Goal: Transaction & Acquisition: Download file/media

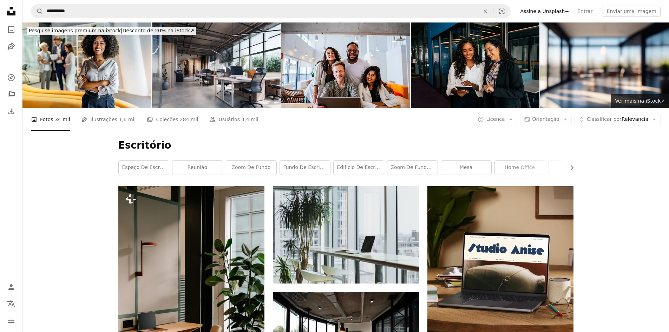
scroll to position [4075, 0]
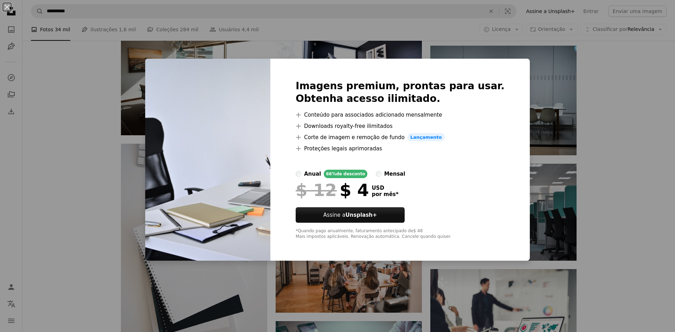
click at [602, 90] on div "An X shape Imagens premium, prontas para usar. Obtenha acesso ilimitado. A plus…" at bounding box center [337, 166] width 675 height 332
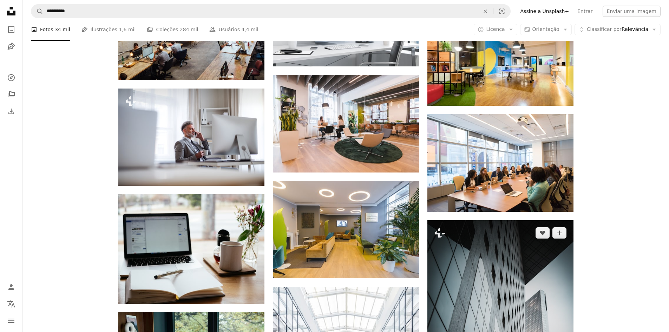
scroll to position [4567, 0]
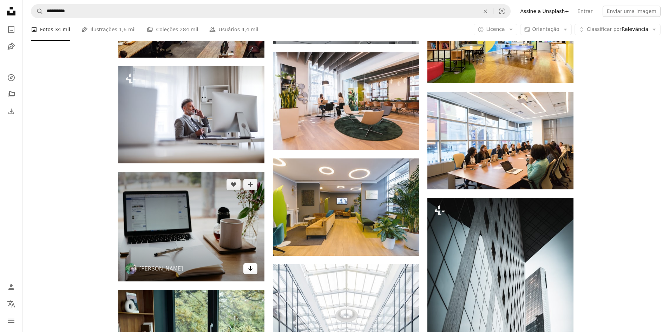
click at [254, 270] on link "Arrow pointing down" at bounding box center [250, 268] width 14 height 11
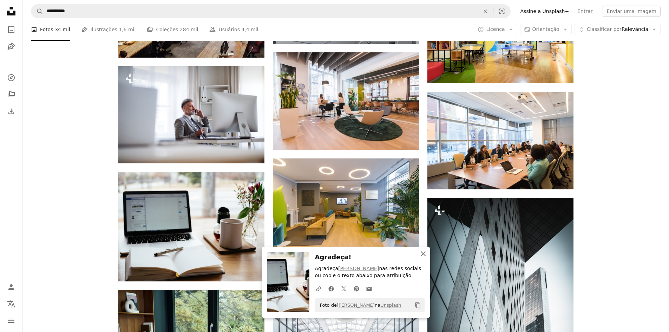
click at [423, 253] on icon "button" at bounding box center [423, 253] width 5 height 5
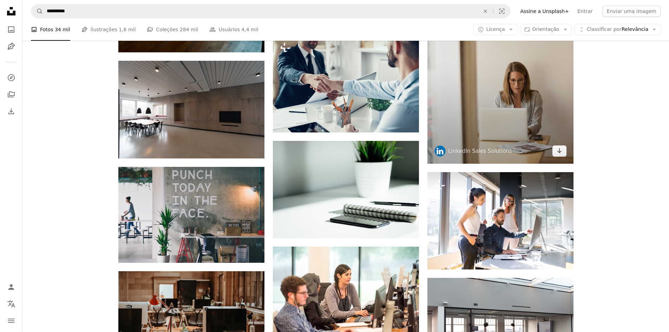
scroll to position [5059, 0]
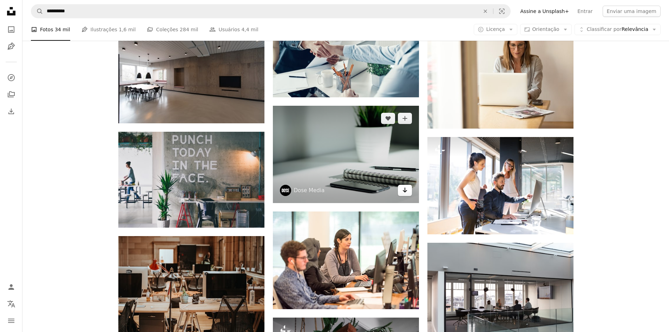
click at [406, 190] on icon "Baixar" at bounding box center [405, 190] width 5 height 5
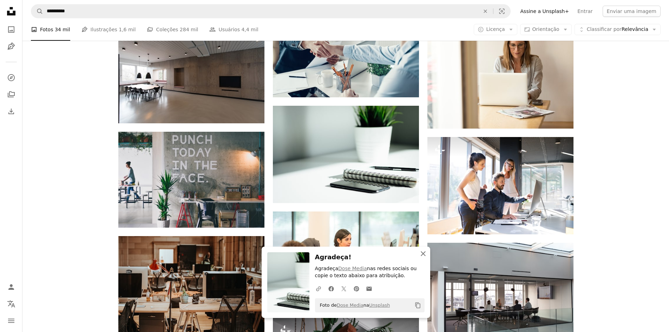
click at [421, 252] on icon "An X shape" at bounding box center [423, 253] width 8 height 8
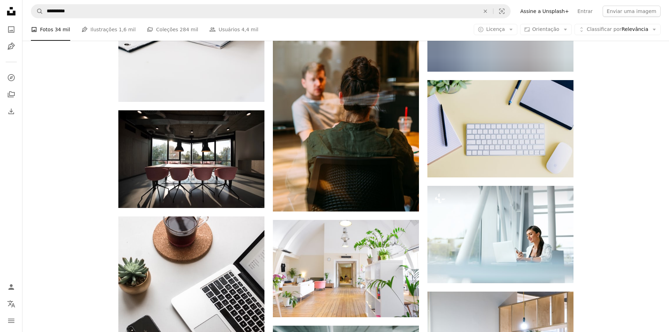
scroll to position [5937, 0]
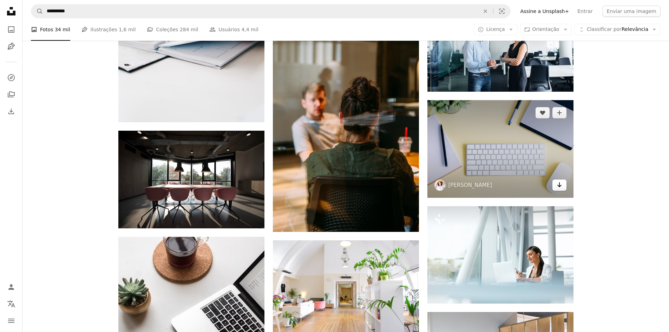
click at [561, 183] on icon "Arrow pointing down" at bounding box center [560, 185] width 6 height 8
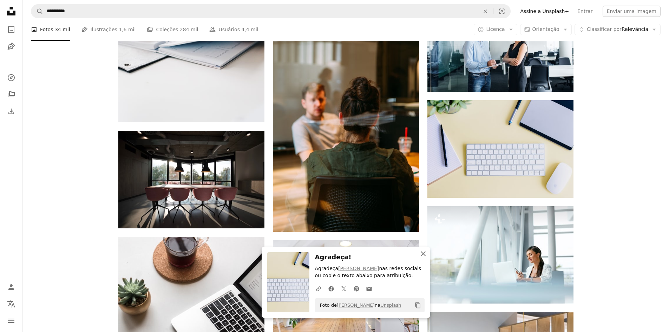
click at [425, 252] on icon "An X shape" at bounding box center [423, 253] width 8 height 8
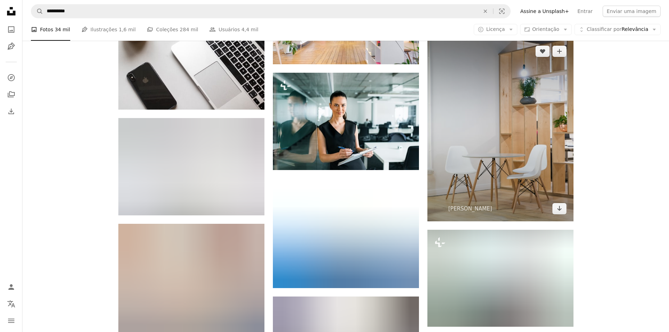
scroll to position [6218, 0]
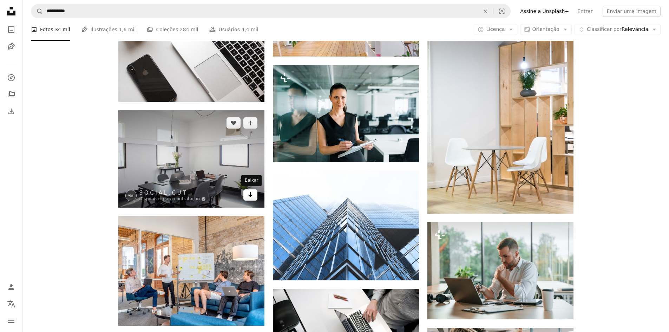
click at [250, 194] on icon "Arrow pointing down" at bounding box center [251, 194] width 6 height 8
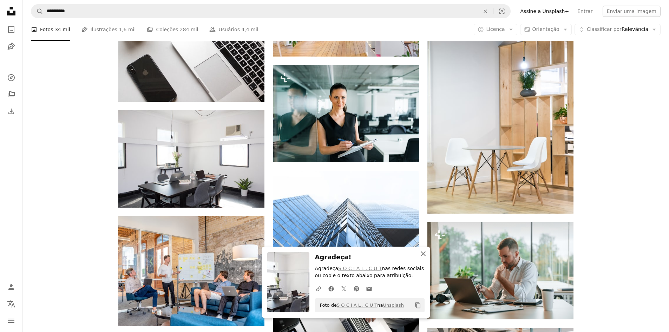
click at [424, 252] on icon "An X shape" at bounding box center [423, 253] width 8 height 8
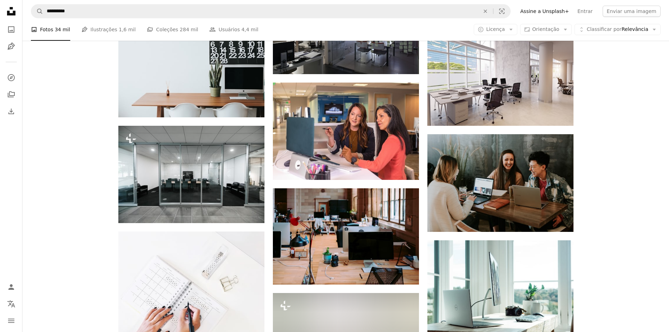
scroll to position [7659, 0]
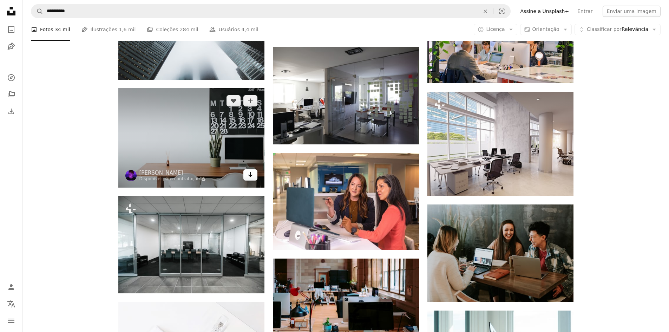
click at [252, 174] on icon "Arrow pointing down" at bounding box center [251, 174] width 6 height 8
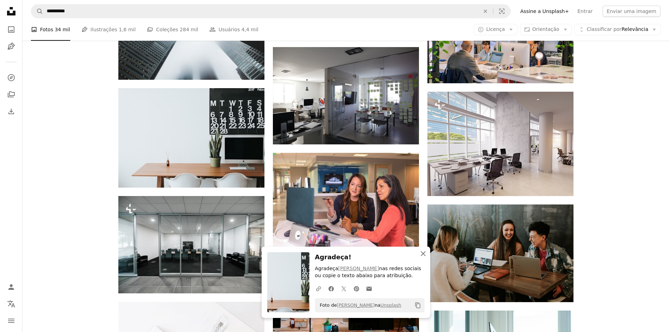
click at [422, 252] on icon "button" at bounding box center [423, 253] width 5 height 5
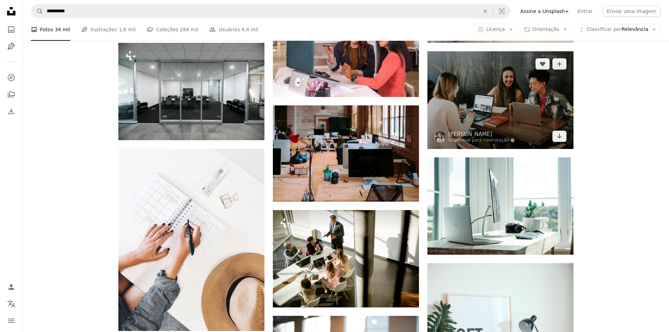
scroll to position [7799, 0]
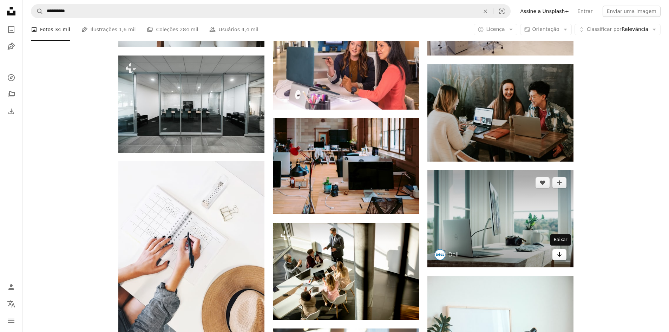
click at [560, 255] on icon "Arrow pointing down" at bounding box center [560, 254] width 6 height 8
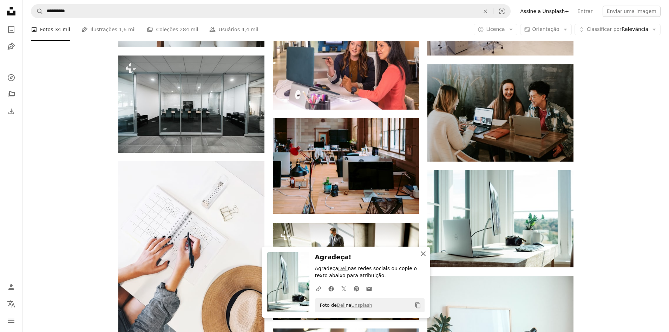
click at [423, 254] on icon "button" at bounding box center [423, 253] width 5 height 5
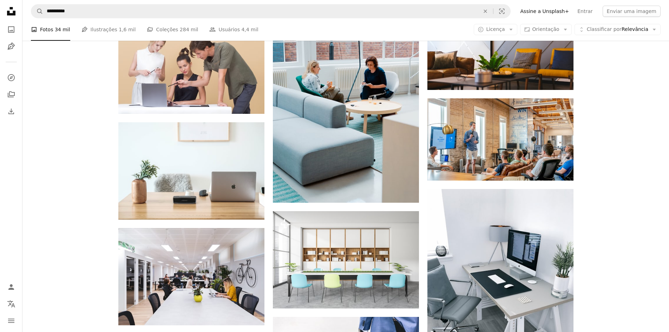
scroll to position [9661, 0]
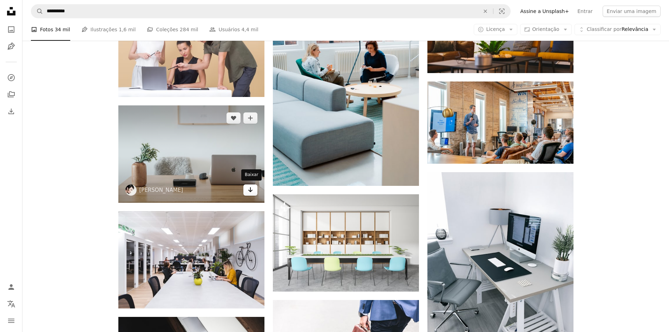
click at [251, 189] on icon "Arrow pointing down" at bounding box center [251, 189] width 6 height 8
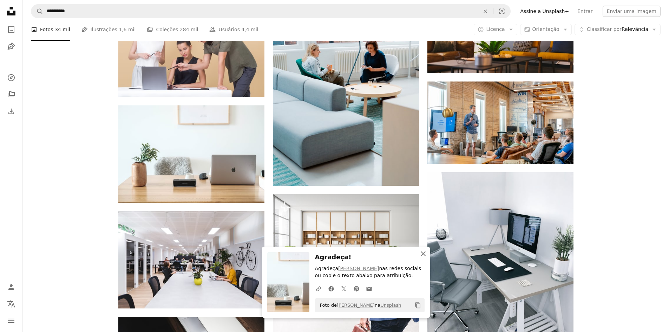
click at [422, 253] on icon "An X shape" at bounding box center [423, 253] width 8 height 8
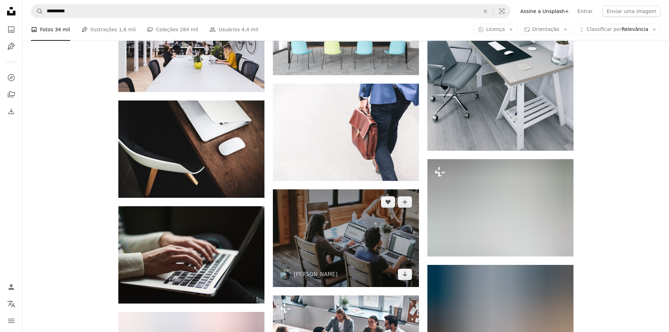
scroll to position [9872, 0]
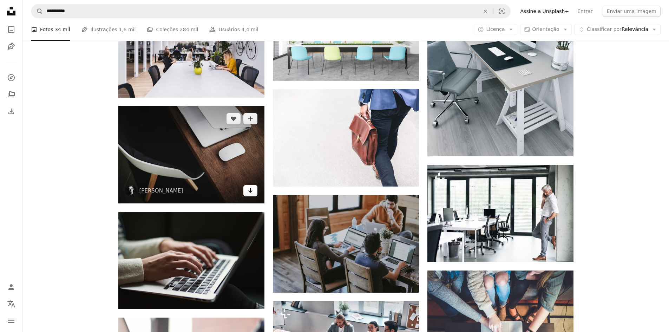
click at [248, 189] on icon "Arrow pointing down" at bounding box center [251, 190] width 6 height 8
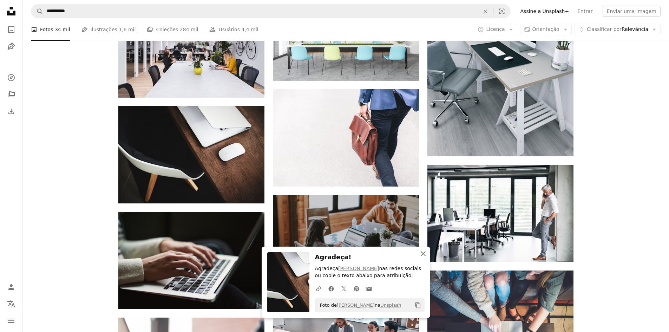
click at [421, 253] on icon "An X shape" at bounding box center [423, 253] width 8 height 8
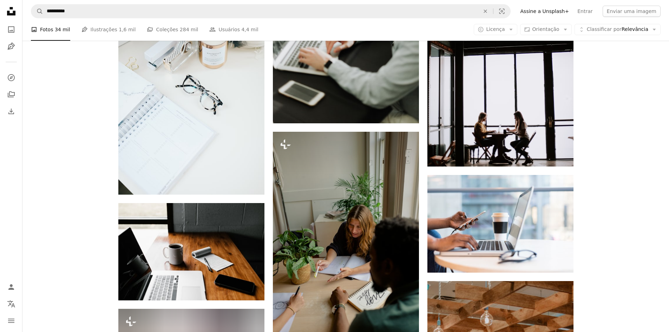
scroll to position [11277, 0]
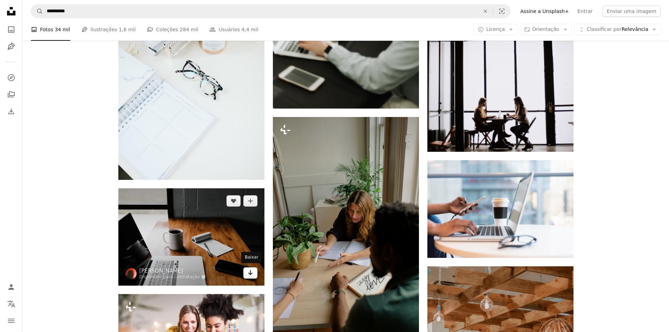
click at [252, 273] on icon "Arrow pointing down" at bounding box center [251, 272] width 6 height 8
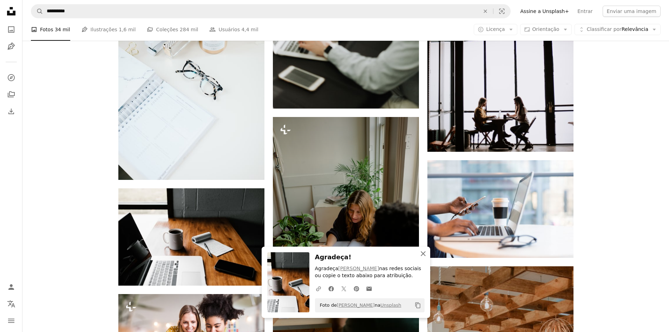
click at [422, 254] on icon "button" at bounding box center [423, 253] width 5 height 5
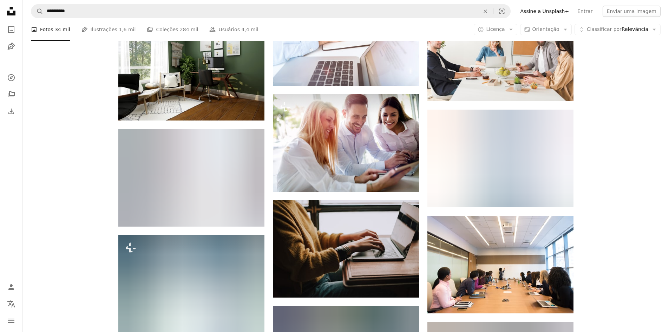
scroll to position [11980, 0]
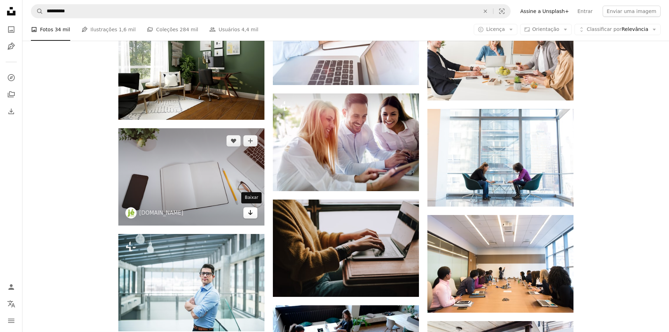
click at [252, 211] on icon "Arrow pointing down" at bounding box center [251, 212] width 6 height 8
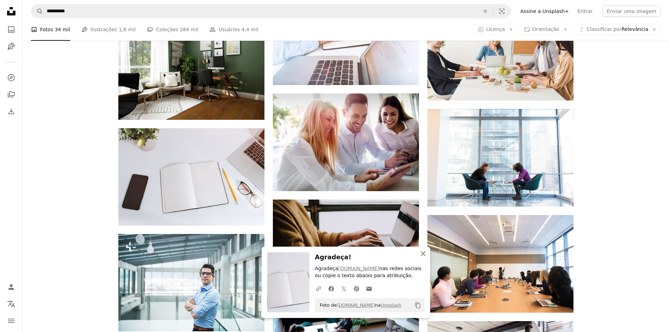
click at [423, 252] on icon "An X shape" at bounding box center [423, 253] width 8 height 8
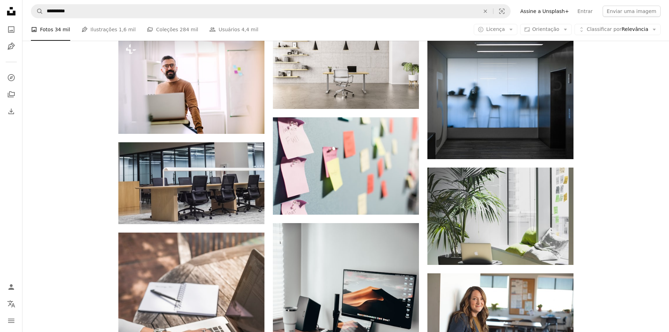
scroll to position [12577, 0]
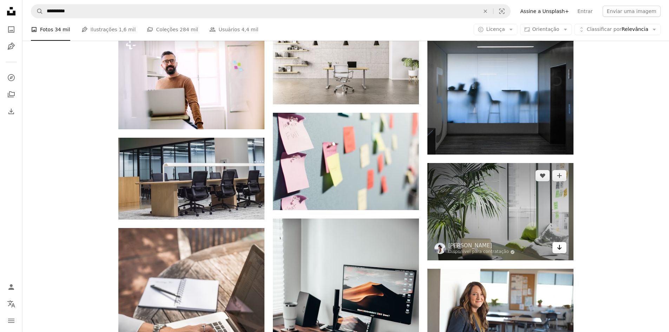
click at [558, 245] on icon "Arrow pointing down" at bounding box center [560, 247] width 6 height 8
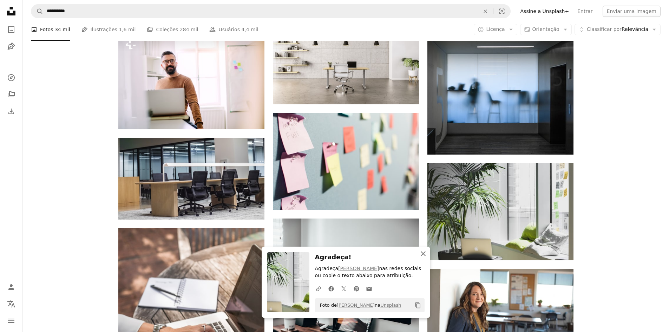
click at [424, 253] on icon "An X shape" at bounding box center [423, 253] width 8 height 8
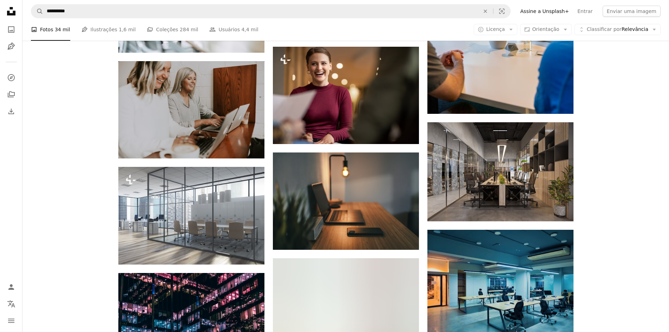
scroll to position [13421, 0]
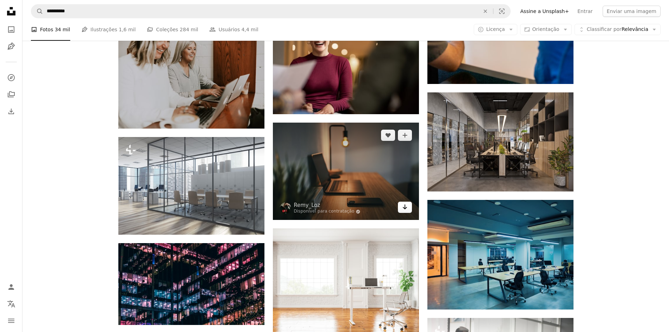
click at [406, 208] on icon "Arrow pointing down" at bounding box center [405, 207] width 6 height 8
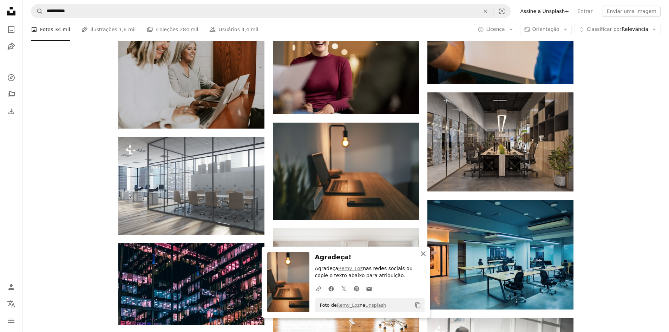
click at [423, 254] on icon "An X shape" at bounding box center [423, 253] width 8 height 8
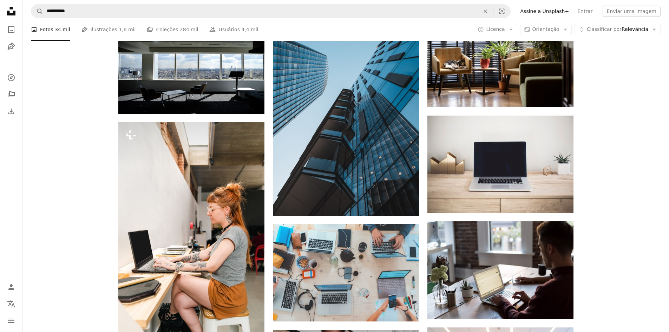
scroll to position [14193, 0]
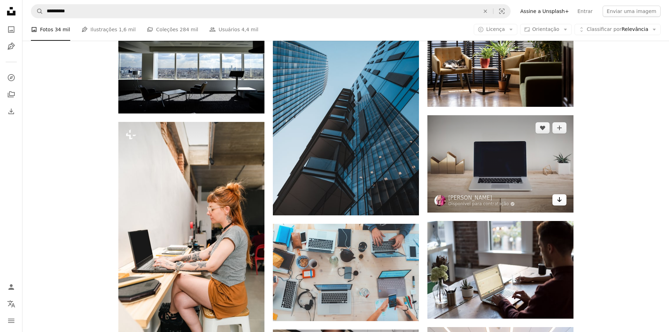
click at [560, 197] on icon "Baixar" at bounding box center [559, 199] width 5 height 5
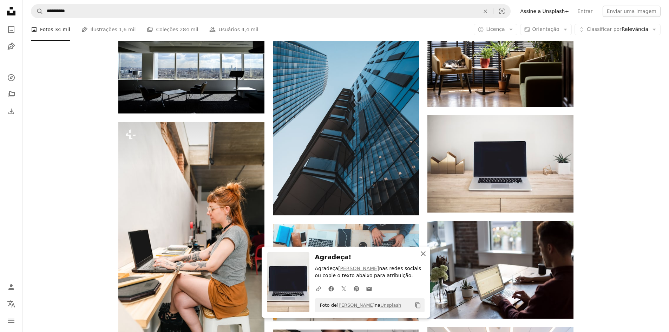
click at [426, 253] on icon "An X shape" at bounding box center [423, 253] width 8 height 8
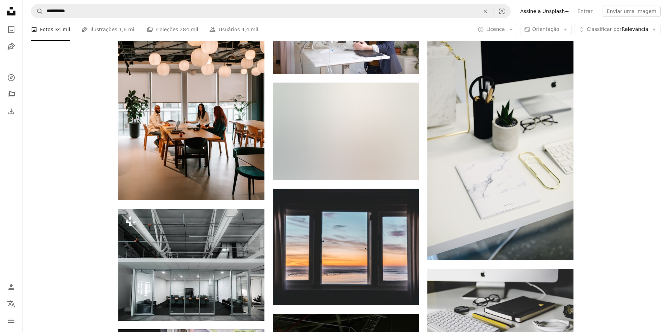
scroll to position [15528, 0]
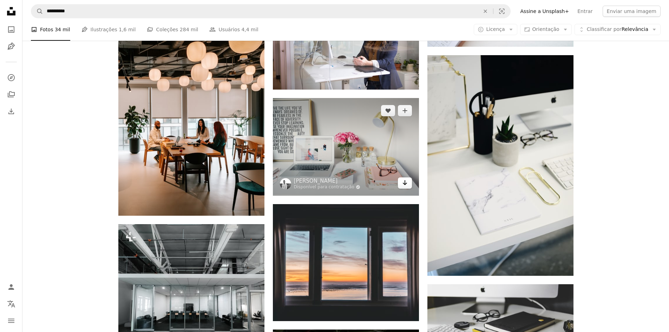
click at [407, 182] on icon "Arrow pointing down" at bounding box center [405, 182] width 6 height 8
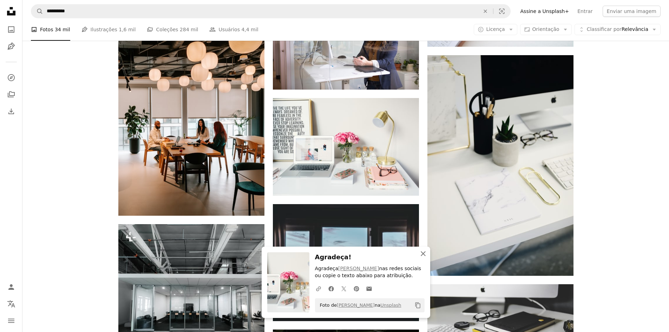
click at [420, 252] on icon "An X shape" at bounding box center [423, 253] width 8 height 8
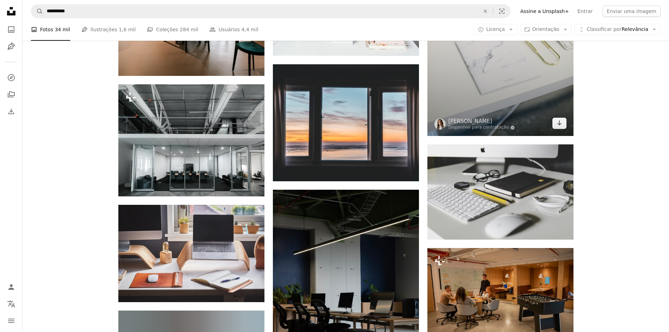
scroll to position [15669, 0]
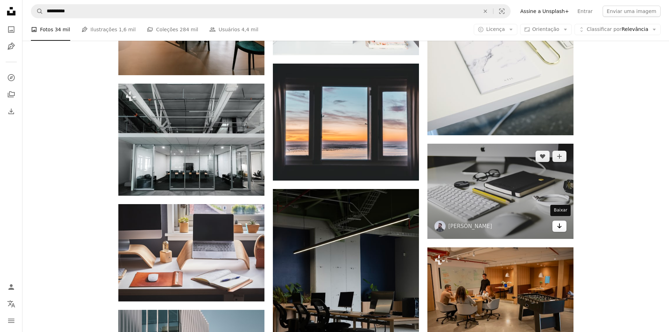
click at [560, 226] on icon "Baixar" at bounding box center [559, 225] width 5 height 5
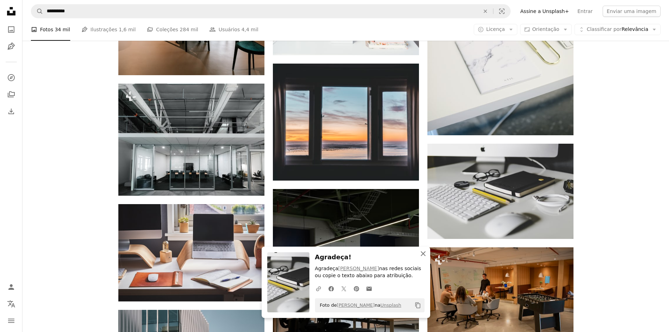
click at [424, 252] on icon "button" at bounding box center [423, 253] width 5 height 5
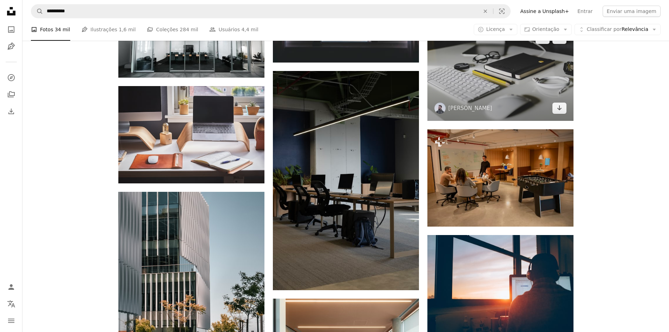
scroll to position [15774, 0]
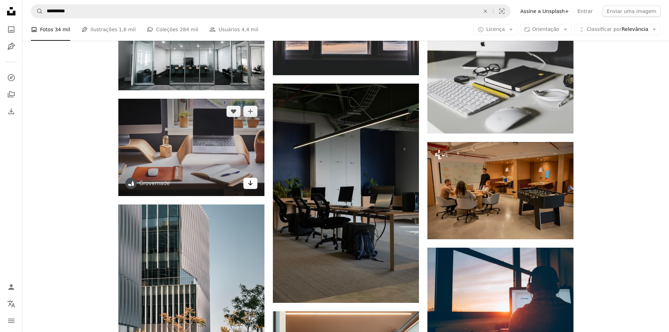
click at [249, 181] on icon "Arrow pointing down" at bounding box center [251, 183] width 6 height 8
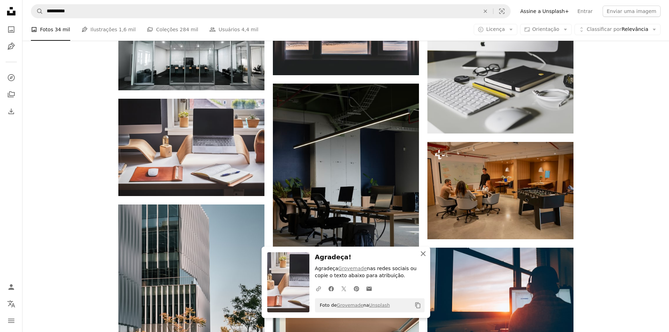
click at [421, 253] on icon "An X shape" at bounding box center [423, 253] width 8 height 8
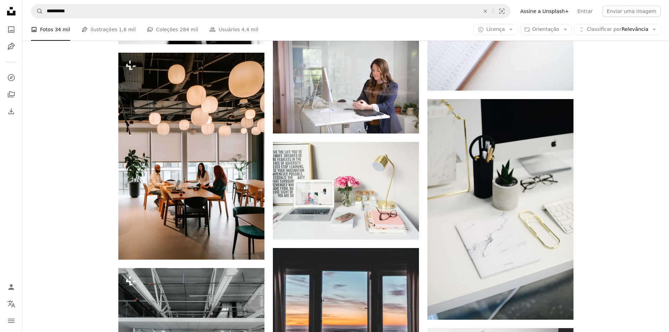
scroll to position [15493, 0]
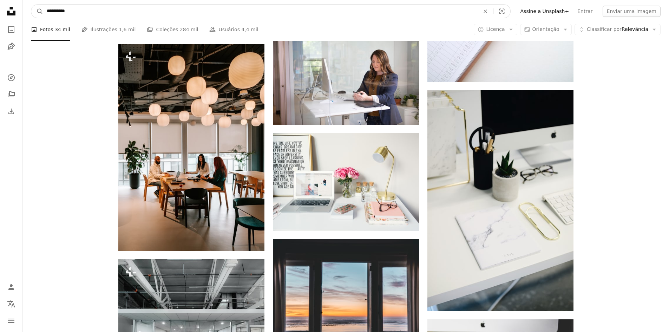
drag, startPoint x: 127, startPoint y: 7, endPoint x: 0, endPoint y: 9, distance: 126.9
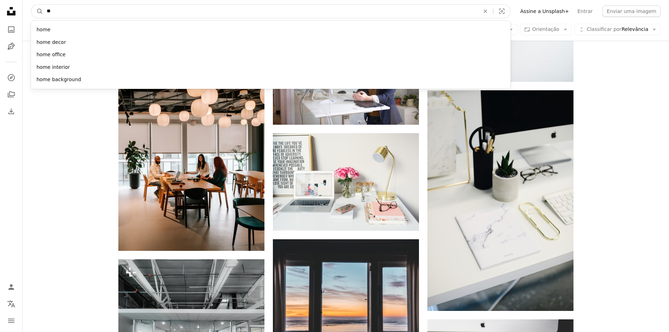
type input "*"
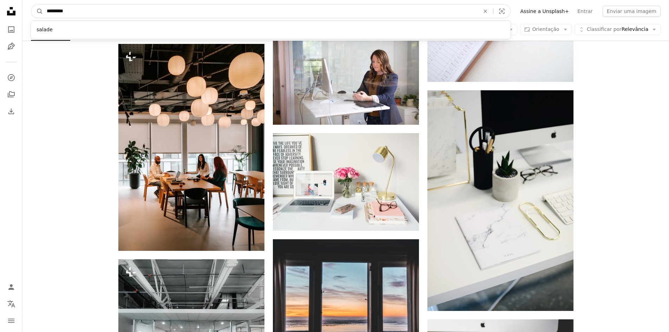
type input "**********"
click button "A magnifying glass" at bounding box center [37, 11] width 12 height 13
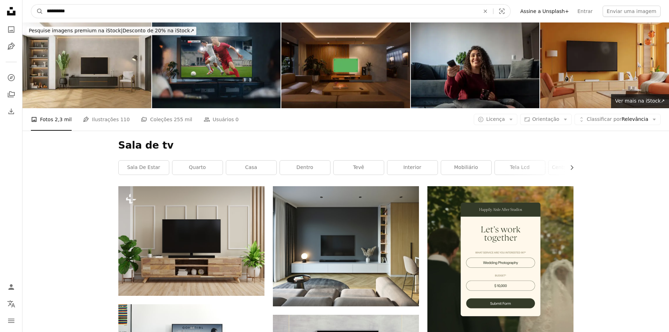
drag, startPoint x: 87, startPoint y: 12, endPoint x: 17, endPoint y: 9, distance: 70.3
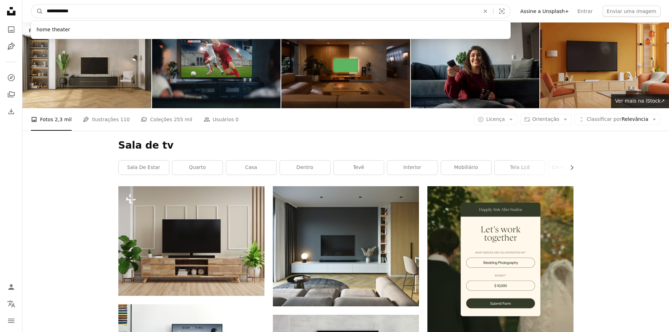
type input "**********"
click at [31, 5] on button "A magnifying glass" at bounding box center [37, 11] width 12 height 13
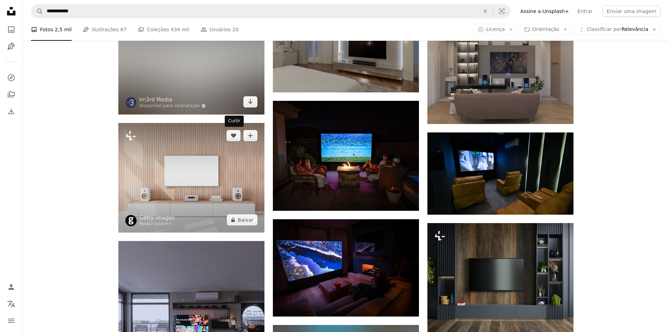
scroll to position [316, 0]
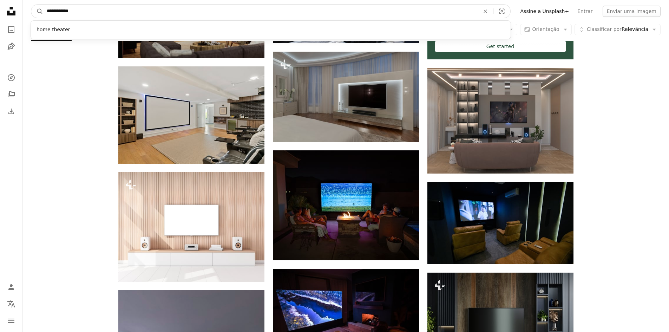
drag, startPoint x: 91, startPoint y: 10, endPoint x: 18, endPoint y: 13, distance: 72.8
type input "**********"
click at [31, 5] on button "A magnifying glass" at bounding box center [37, 11] width 12 height 13
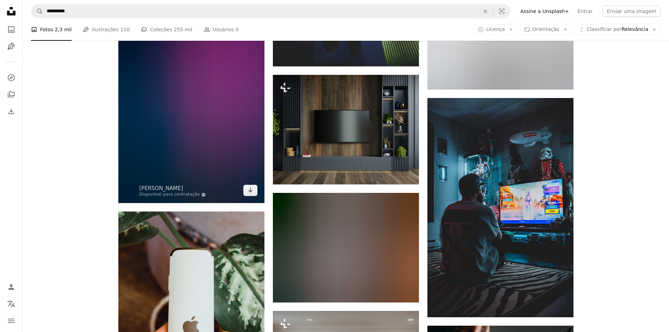
scroll to position [1932, 0]
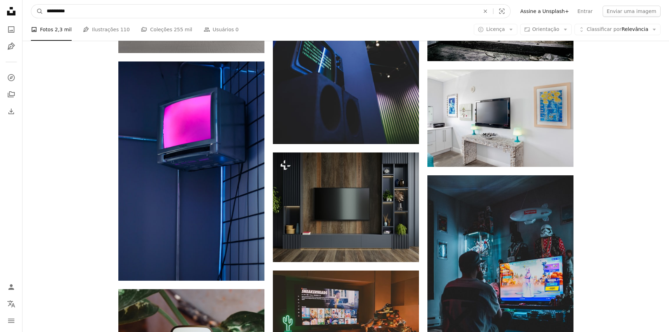
drag, startPoint x: 77, startPoint y: 9, endPoint x: 29, endPoint y: 15, distance: 48.5
click at [29, 15] on nav "**********" at bounding box center [345, 11] width 647 height 22
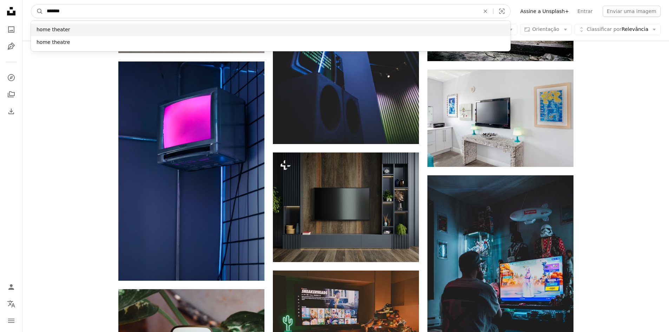
type input "*******"
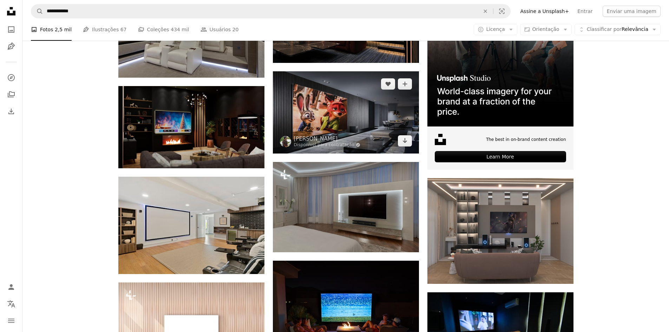
scroll to position [211, 0]
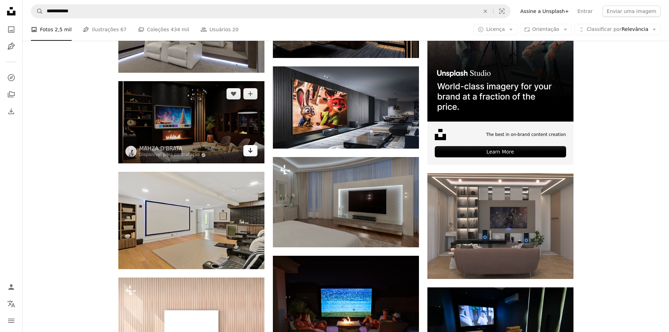
click at [252, 150] on icon "Arrow pointing down" at bounding box center [251, 150] width 6 height 8
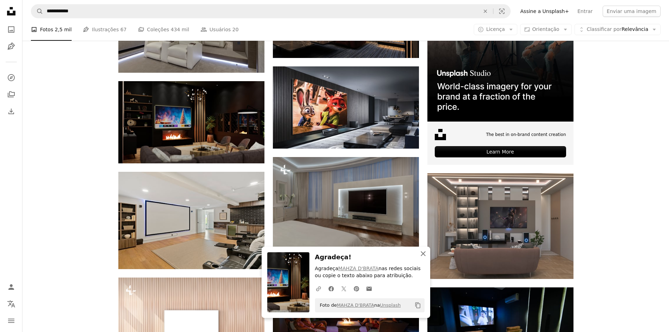
click at [425, 254] on icon "An X shape" at bounding box center [423, 253] width 8 height 8
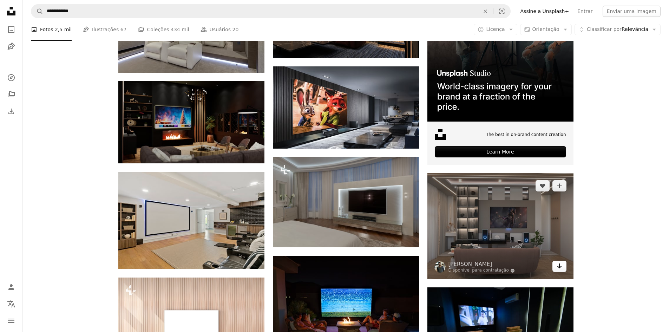
click at [560, 269] on icon "Arrow pointing down" at bounding box center [560, 266] width 6 height 8
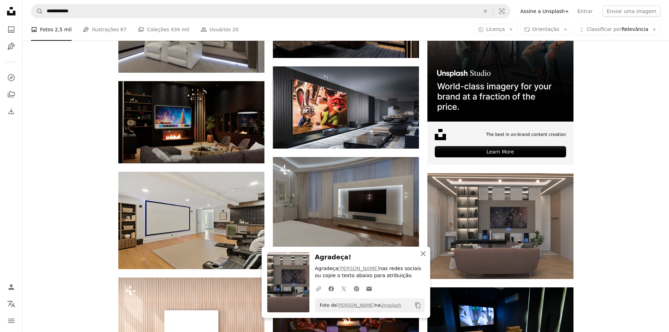
click at [425, 252] on icon "button" at bounding box center [423, 253] width 5 height 5
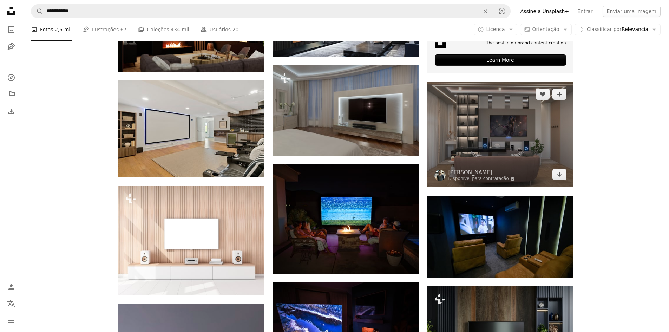
scroll to position [351, 0]
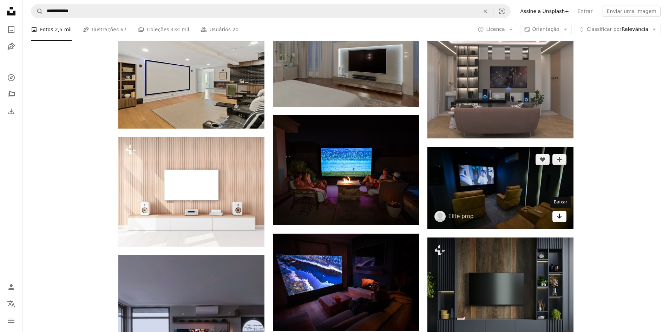
click at [557, 217] on icon "Arrow pointing down" at bounding box center [560, 216] width 6 height 8
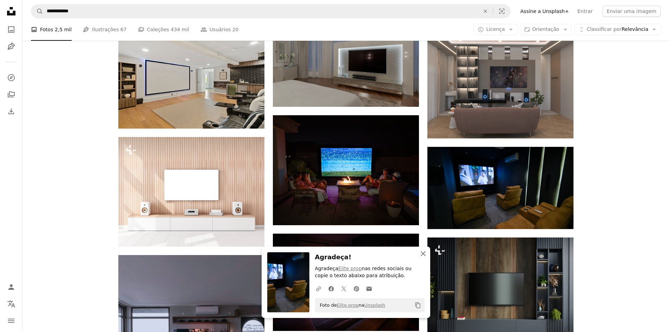
click at [428, 255] on button "An X shape Fechar" at bounding box center [423, 254] width 14 height 14
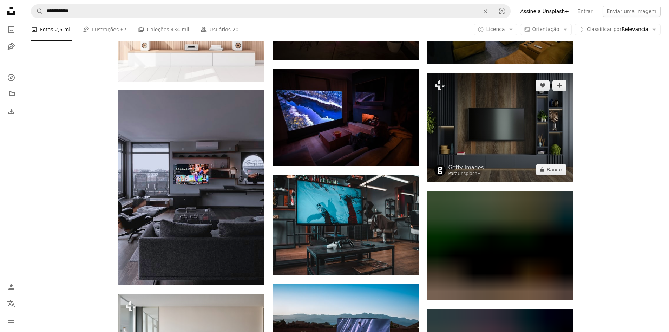
scroll to position [527, 0]
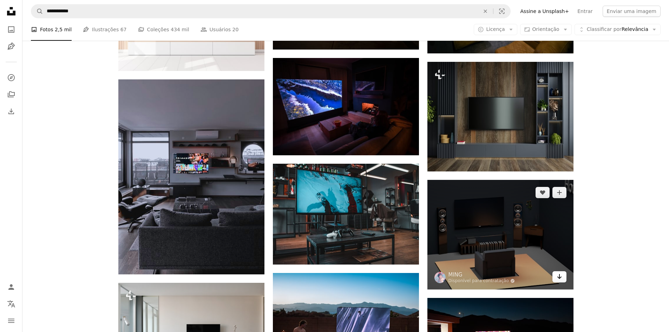
click at [558, 275] on icon "Arrow pointing down" at bounding box center [560, 276] width 6 height 8
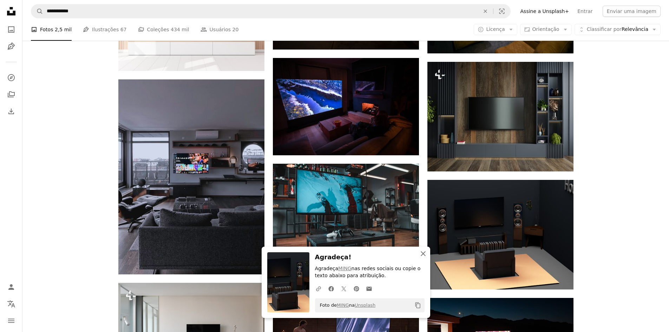
click at [423, 253] on icon "button" at bounding box center [423, 253] width 5 height 5
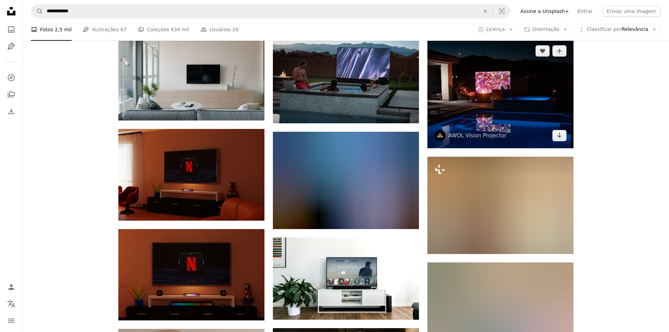
scroll to position [808, 0]
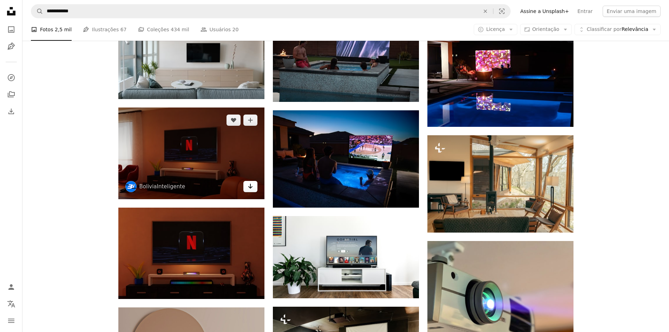
click at [252, 188] on icon "Arrow pointing down" at bounding box center [251, 186] width 6 height 8
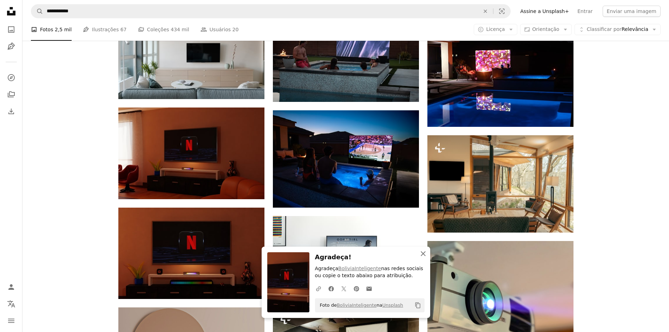
click at [426, 252] on icon "An X shape" at bounding box center [423, 253] width 8 height 8
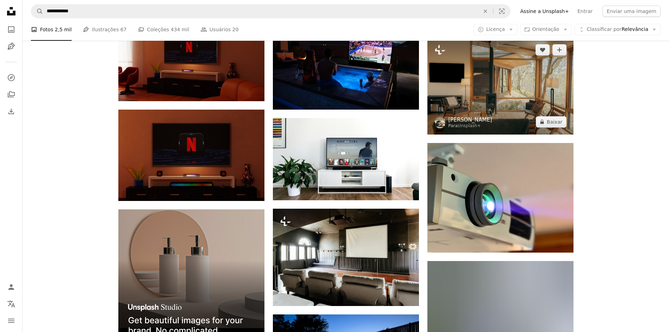
scroll to position [913, 0]
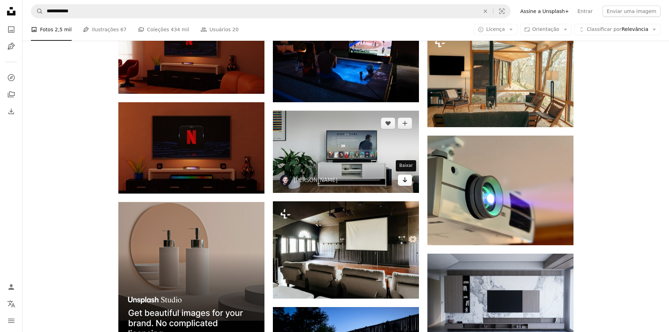
click at [405, 182] on icon "Arrow pointing down" at bounding box center [405, 180] width 6 height 8
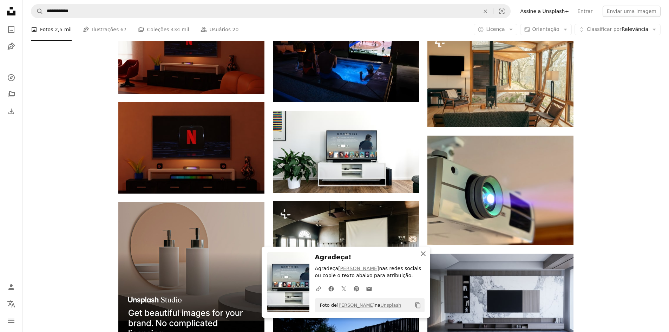
click at [423, 252] on icon "An X shape" at bounding box center [423, 253] width 8 height 8
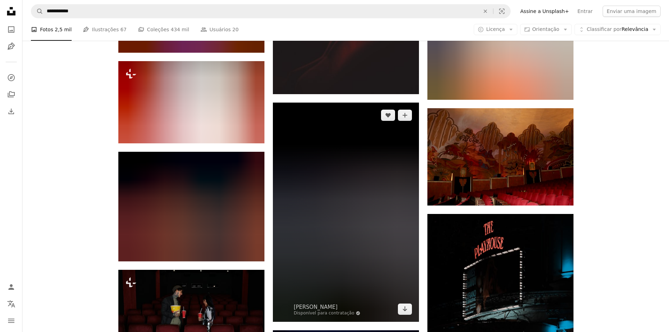
scroll to position [12472, 0]
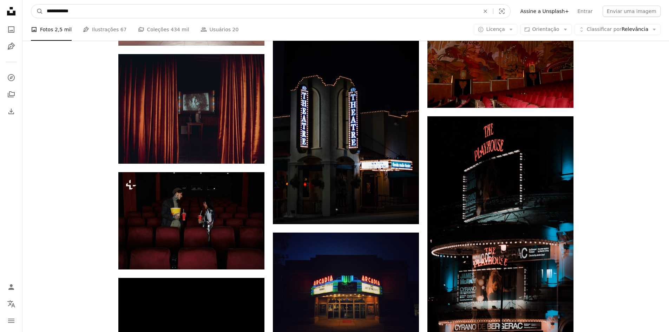
click at [74, 9] on input "**********" at bounding box center [260, 11] width 435 height 13
type input "**********"
click button "A magnifying glass" at bounding box center [37, 11] width 12 height 13
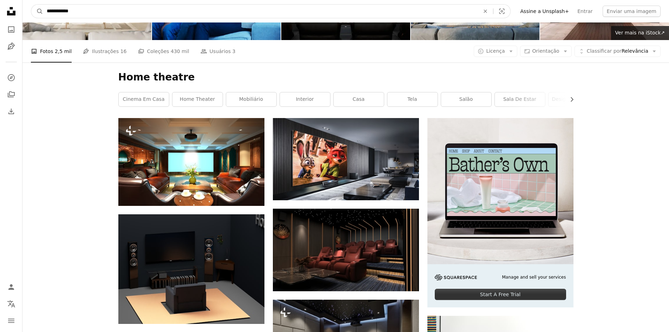
scroll to position [14, 0]
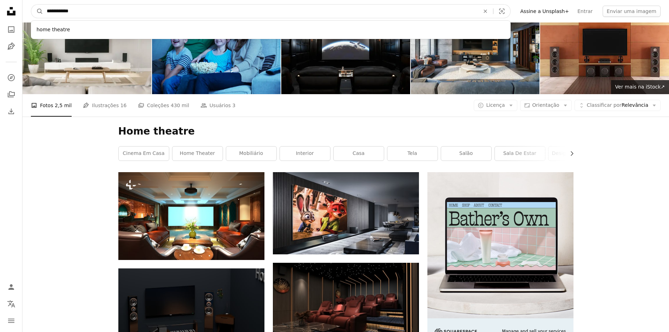
drag, startPoint x: 84, startPoint y: 11, endPoint x: 0, endPoint y: -1, distance: 85.2
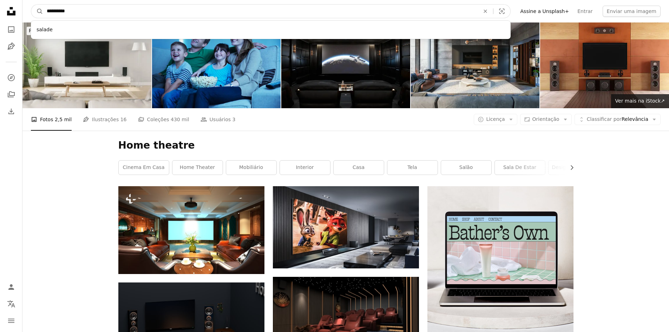
type input "**********"
click at [31, 5] on button "A magnifying glass" at bounding box center [37, 11] width 12 height 13
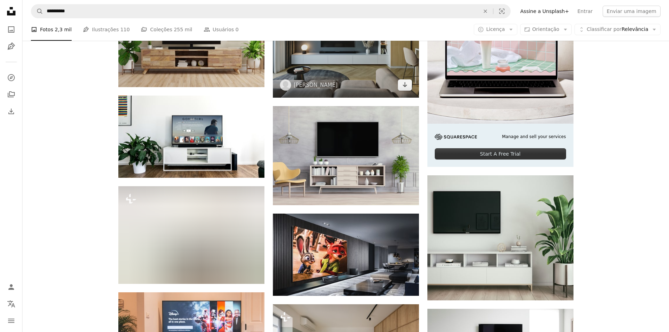
scroll to position [211, 0]
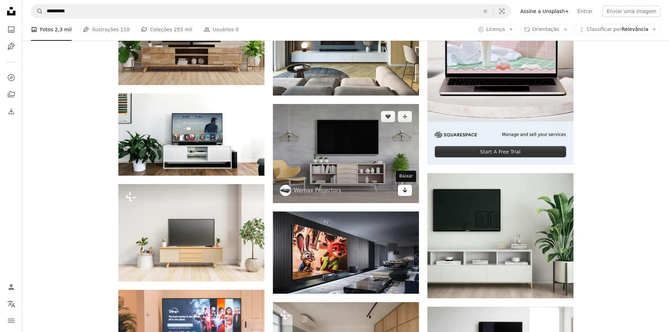
click at [403, 191] on icon "Arrow pointing down" at bounding box center [405, 190] width 6 height 8
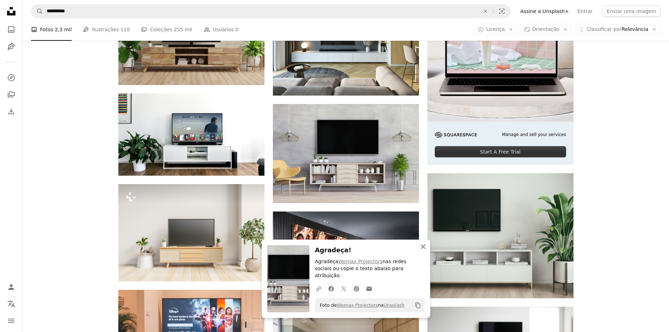
click at [420, 251] on icon "An X shape" at bounding box center [423, 246] width 8 height 8
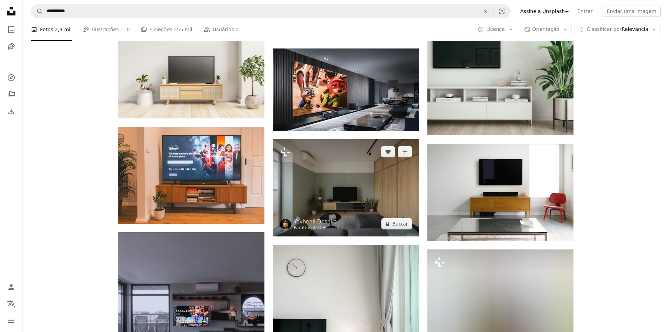
scroll to position [386, 0]
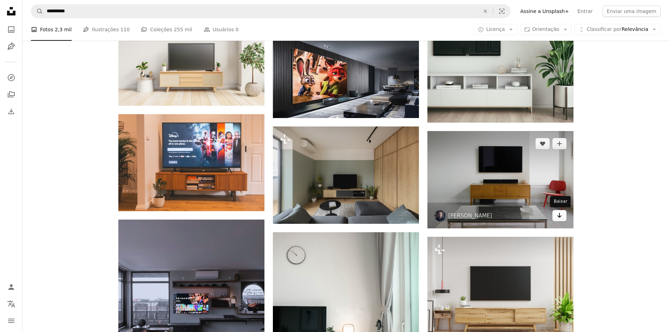
click at [556, 214] on link "Arrow pointing down" at bounding box center [560, 215] width 14 height 11
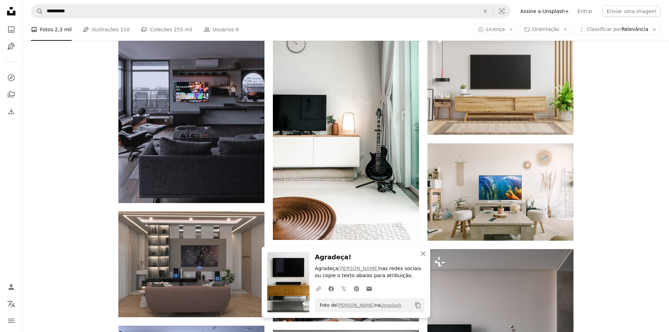
scroll to position [597, 0]
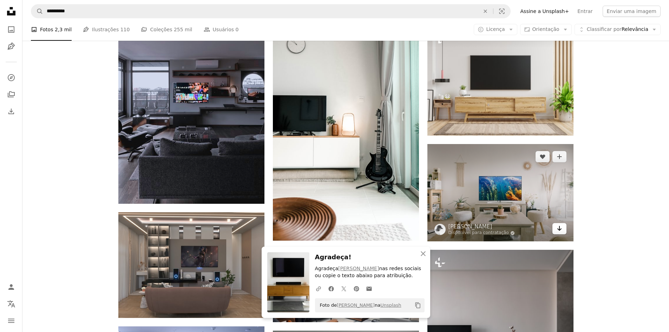
click at [560, 227] on icon "Baixar" at bounding box center [559, 228] width 5 height 5
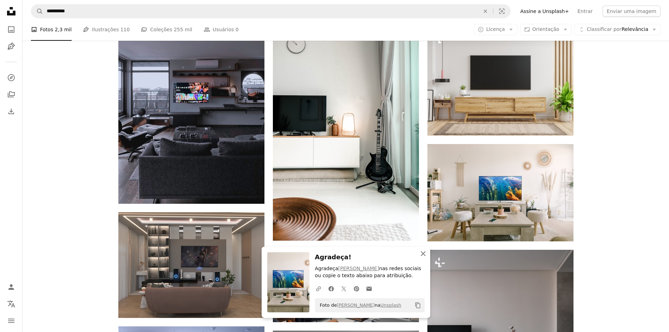
click at [423, 253] on icon "button" at bounding box center [423, 253] width 5 height 5
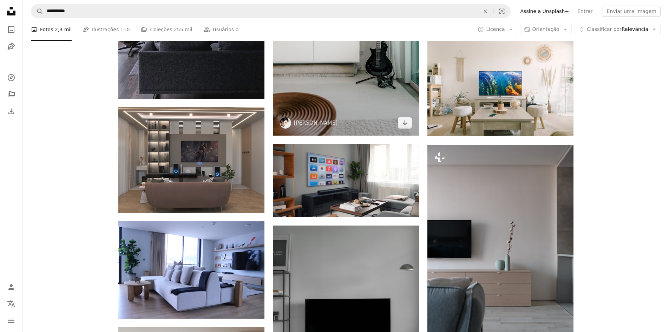
scroll to position [703, 0]
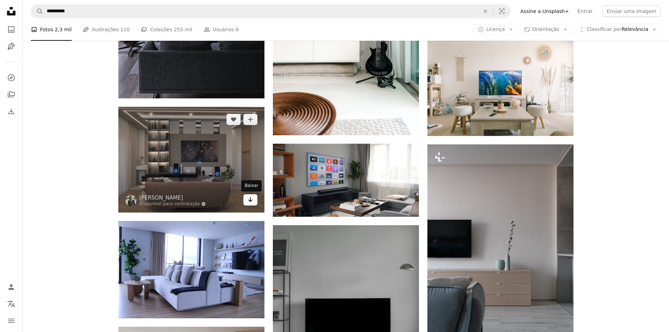
click at [251, 201] on icon "Baixar" at bounding box center [250, 199] width 5 height 5
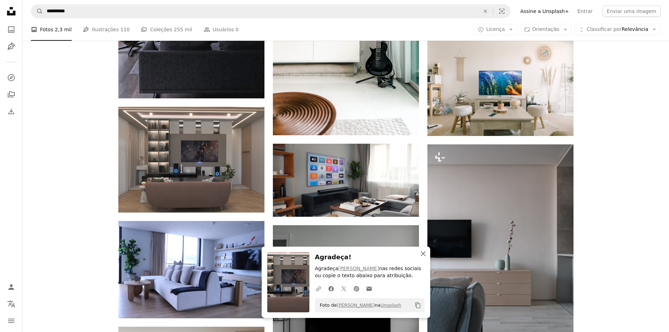
click at [423, 253] on icon "An X shape" at bounding box center [423, 253] width 8 height 8
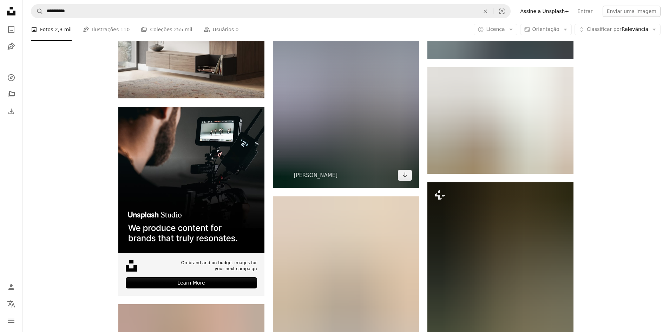
scroll to position [1124, 0]
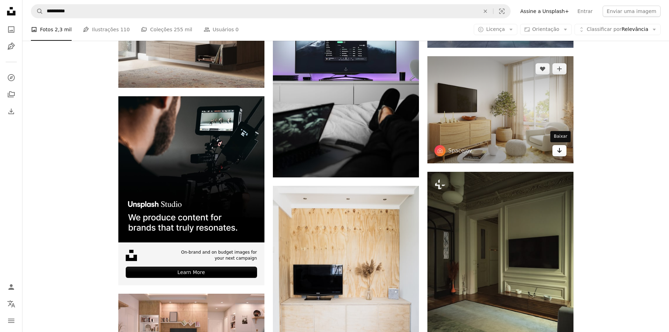
click at [558, 151] on icon "Baixar" at bounding box center [559, 150] width 5 height 5
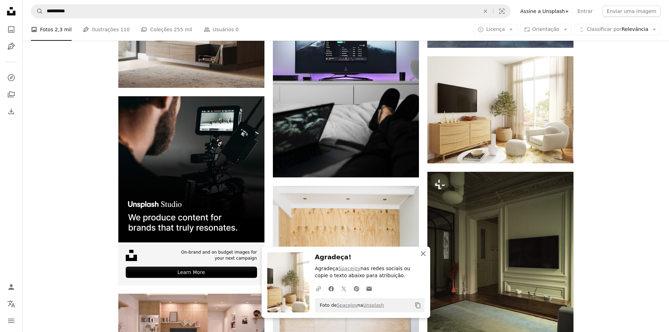
click at [424, 252] on icon "button" at bounding box center [423, 253] width 5 height 5
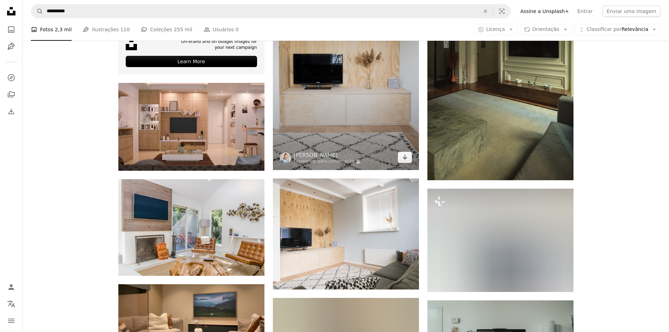
scroll to position [1370, 0]
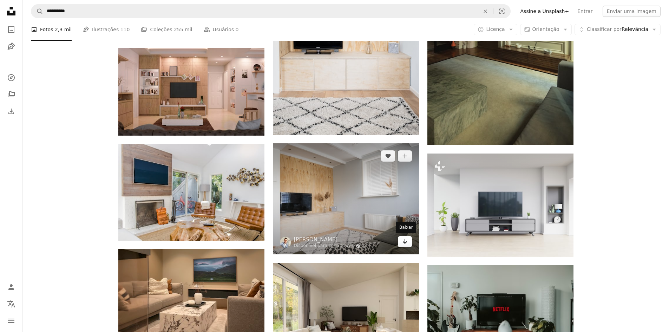
click at [405, 241] on icon "Baixar" at bounding box center [405, 241] width 5 height 5
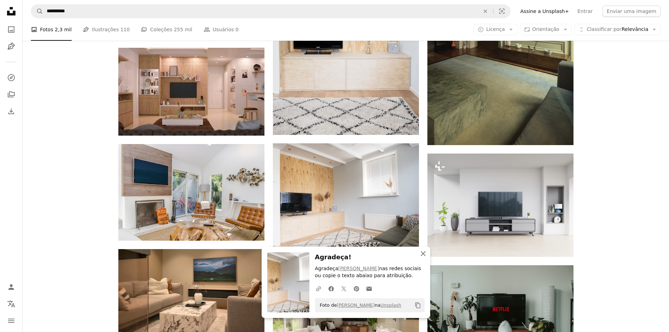
click at [426, 254] on icon "An X shape" at bounding box center [423, 253] width 8 height 8
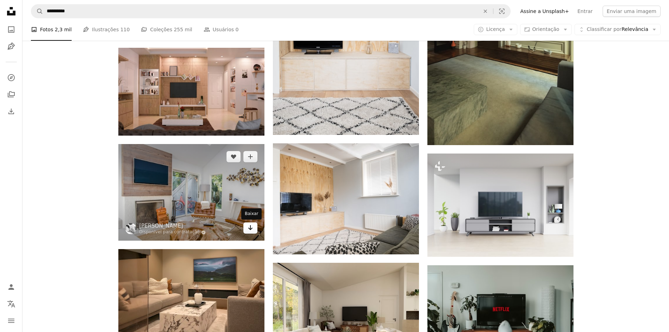
click at [250, 229] on icon "Baixar" at bounding box center [250, 227] width 5 height 5
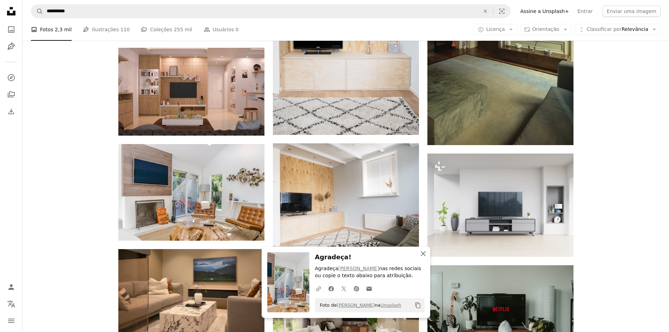
click at [422, 252] on icon "button" at bounding box center [423, 253] width 5 height 5
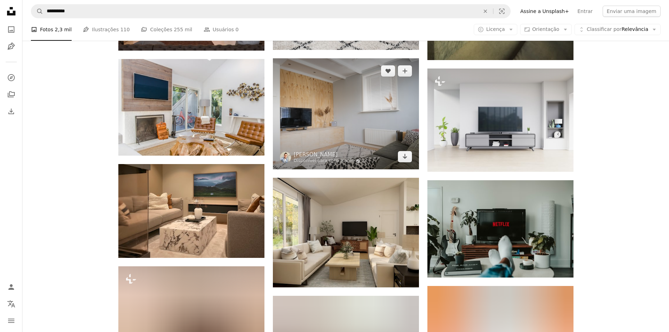
scroll to position [1476, 0]
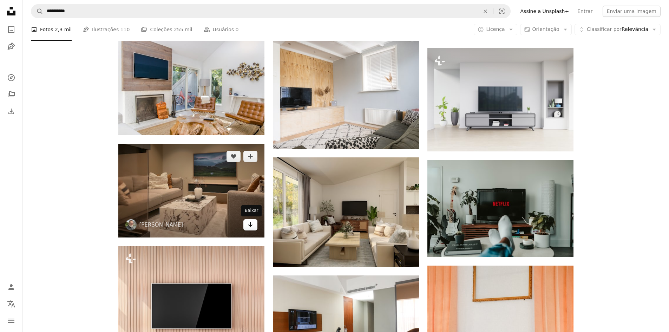
click at [250, 228] on icon "Arrow pointing down" at bounding box center [251, 224] width 6 height 8
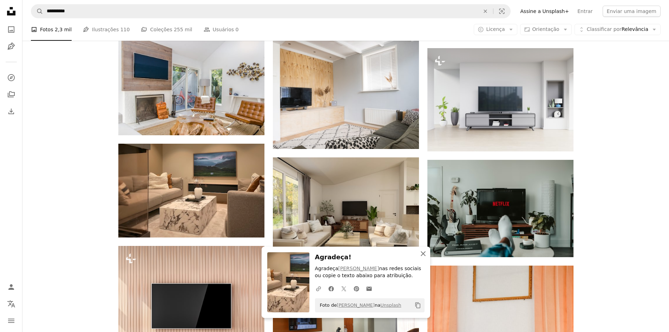
click at [427, 253] on icon "An X shape" at bounding box center [423, 253] width 8 height 8
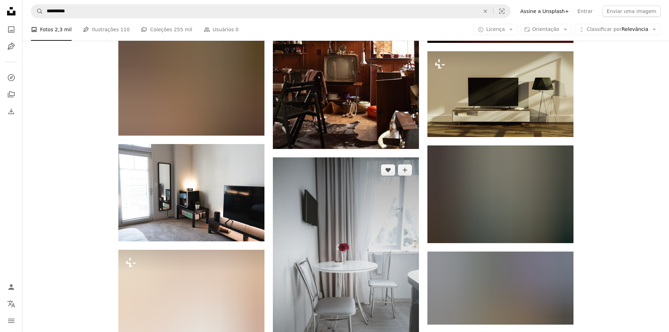
scroll to position [2740, 0]
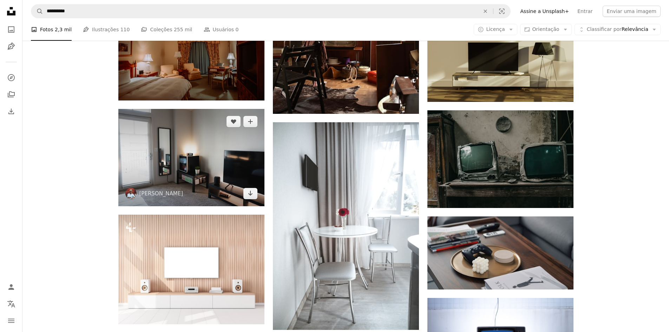
click at [258, 195] on img at bounding box center [191, 157] width 146 height 97
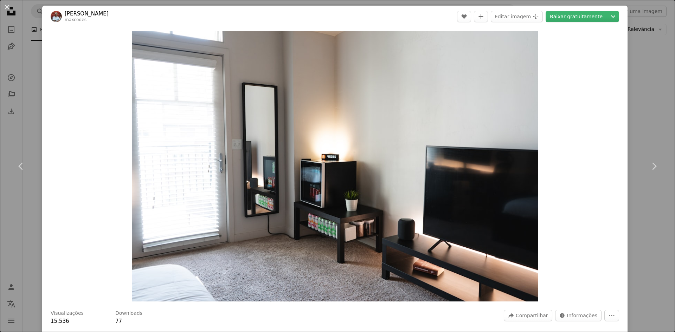
click at [629, 45] on div "An X shape Chevron left Chevron right [PERSON_NAME] maxcodes A heart A plus sig…" at bounding box center [337, 166] width 675 height 332
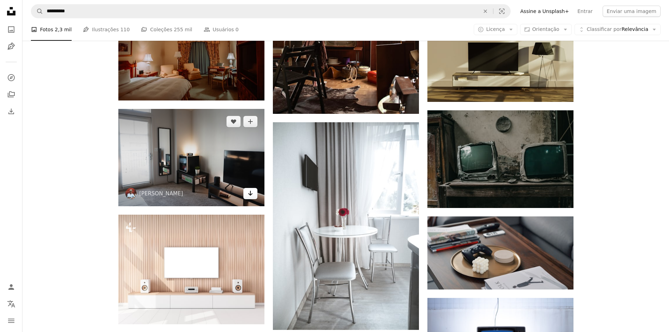
click at [248, 195] on icon "Arrow pointing down" at bounding box center [251, 193] width 6 height 8
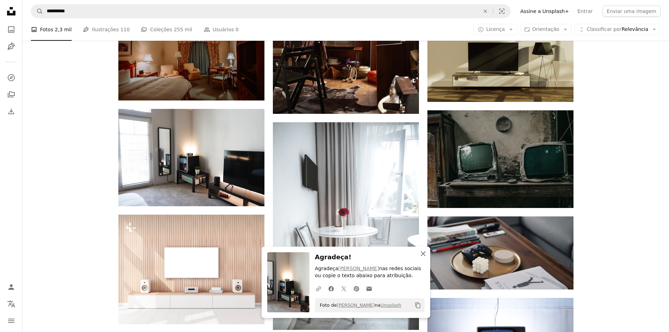
click at [423, 253] on icon "An X shape" at bounding box center [423, 253] width 8 height 8
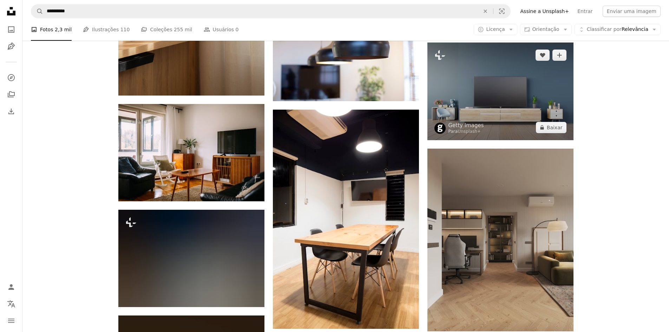
scroll to position [3338, 0]
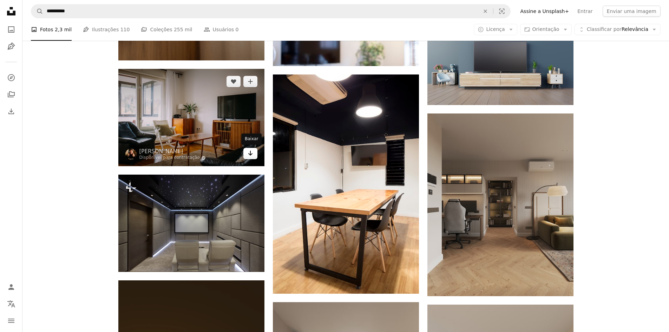
click at [250, 155] on icon "Baixar" at bounding box center [250, 153] width 5 height 5
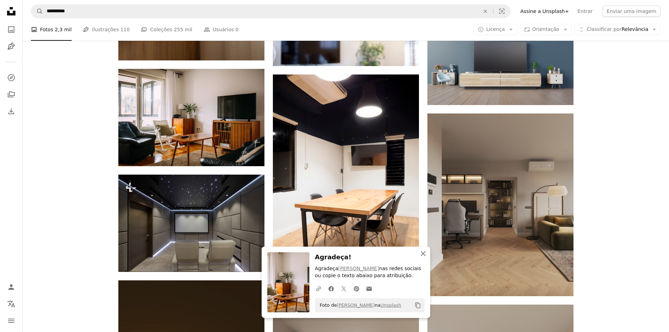
click at [424, 255] on icon "An X shape" at bounding box center [423, 253] width 8 height 8
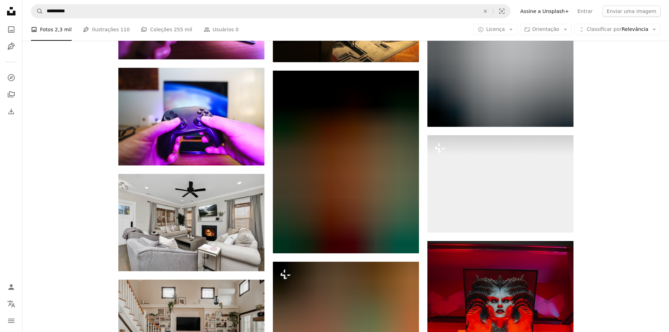
scroll to position [4673, 0]
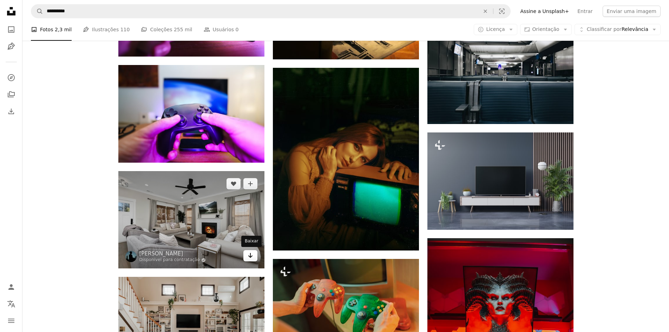
click at [250, 257] on icon "Baixar" at bounding box center [250, 255] width 5 height 5
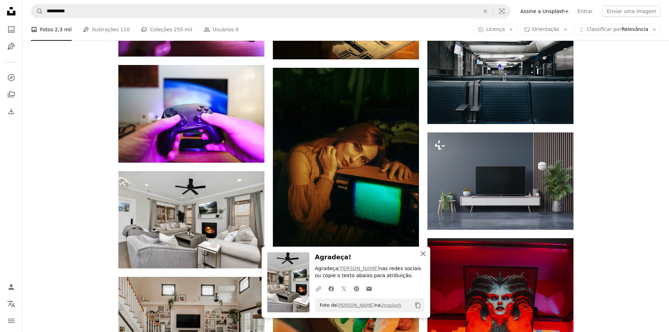
click at [424, 253] on icon "button" at bounding box center [423, 253] width 5 height 5
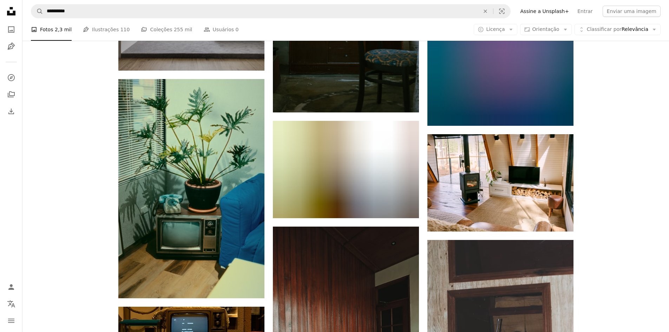
scroll to position [5867, 0]
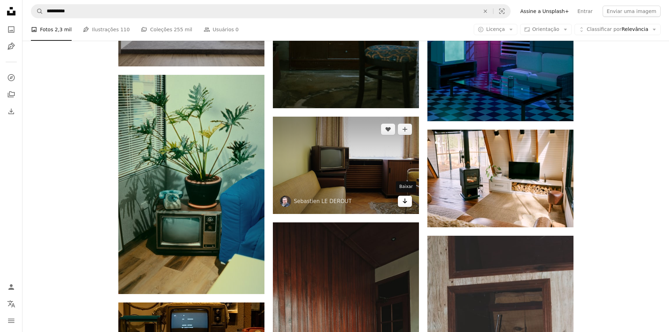
click at [404, 201] on icon "Arrow pointing down" at bounding box center [405, 201] width 6 height 8
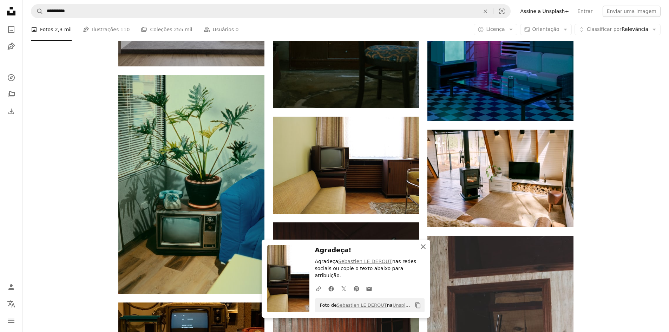
click at [424, 251] on icon "An X shape" at bounding box center [423, 246] width 8 height 8
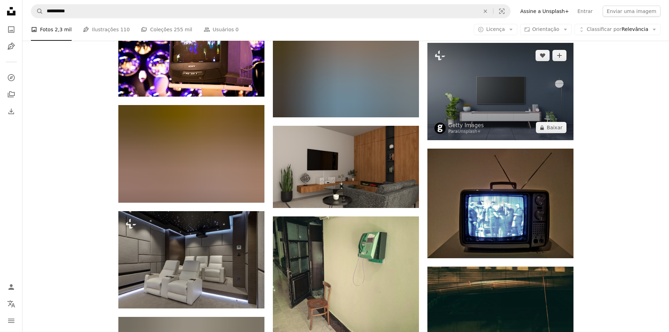
scroll to position [8502, 0]
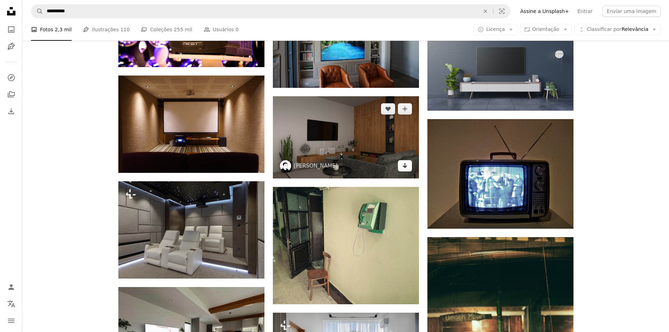
click at [404, 167] on icon "Arrow pointing down" at bounding box center [405, 165] width 6 height 8
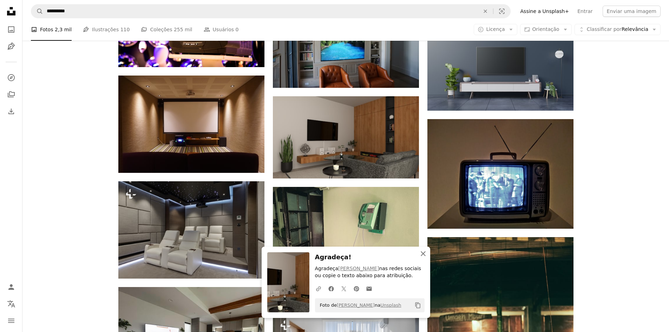
click at [422, 253] on icon "An X shape" at bounding box center [423, 253] width 8 height 8
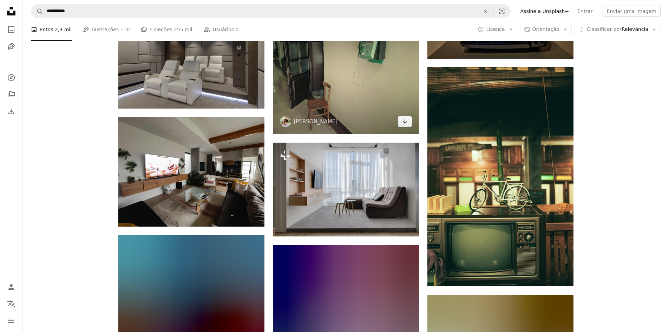
scroll to position [8678, 0]
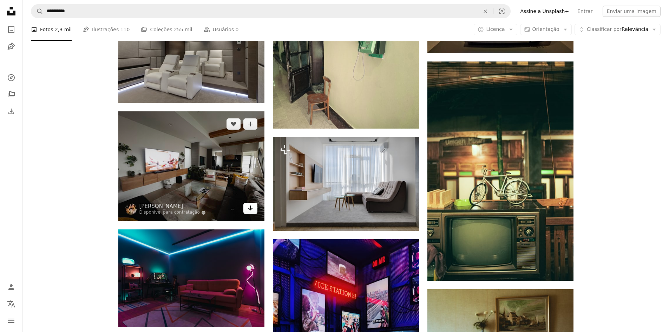
click at [249, 209] on icon "Baixar" at bounding box center [250, 208] width 5 height 5
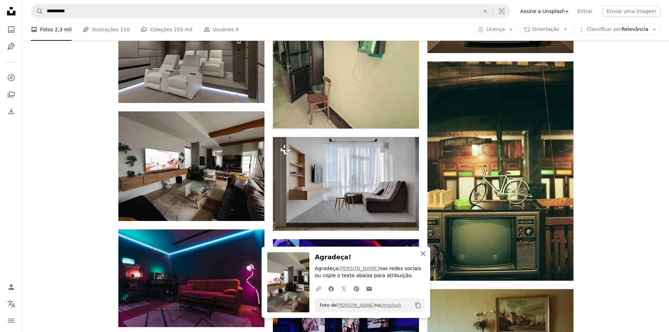
click at [421, 252] on icon "An X shape" at bounding box center [423, 253] width 8 height 8
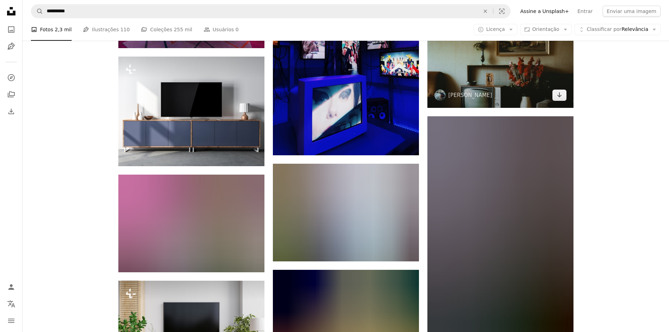
scroll to position [8959, 0]
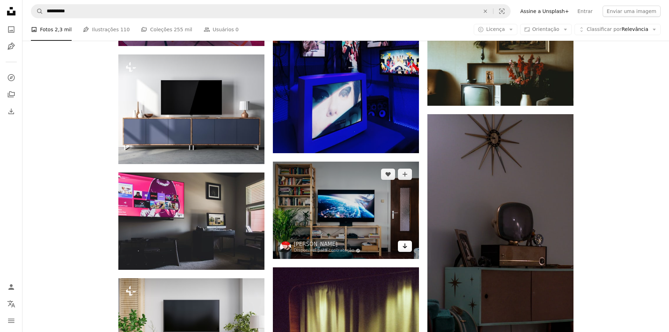
click at [405, 245] on icon "Baixar" at bounding box center [405, 245] width 5 height 5
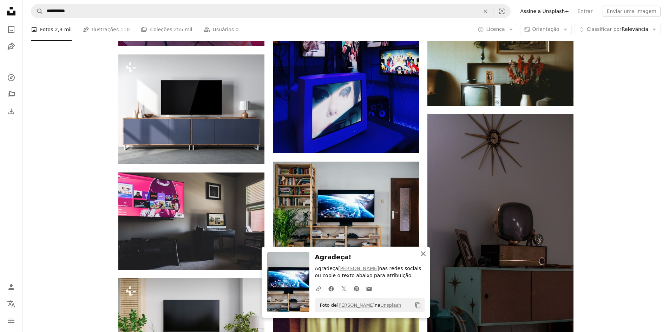
click at [424, 255] on icon "button" at bounding box center [423, 253] width 5 height 5
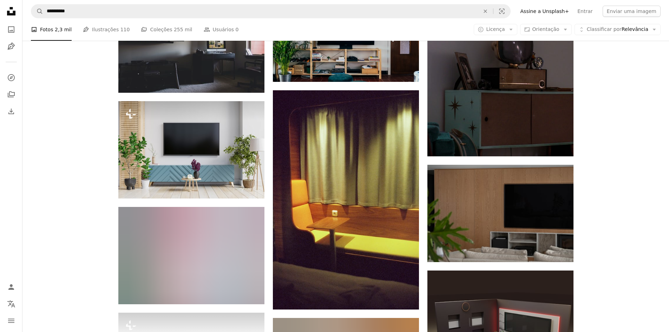
scroll to position [9134, 0]
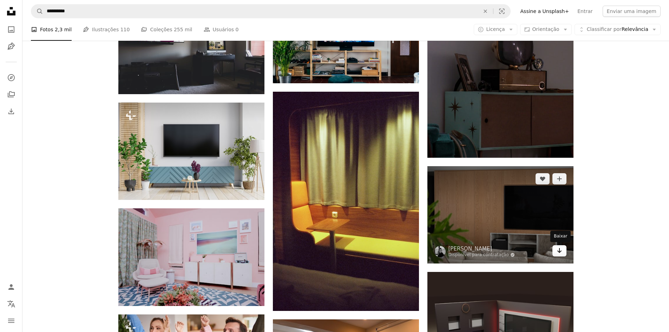
click at [559, 249] on icon "Arrow pointing down" at bounding box center [560, 250] width 6 height 8
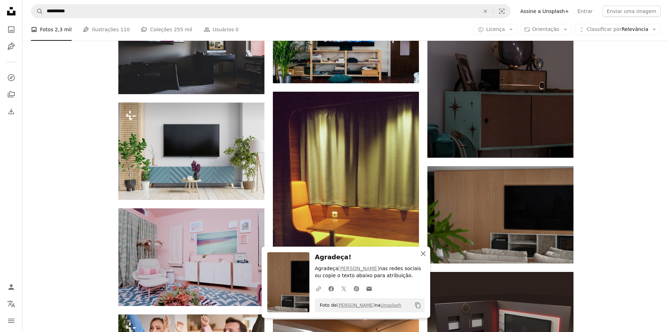
click at [425, 251] on icon "An X shape" at bounding box center [423, 253] width 8 height 8
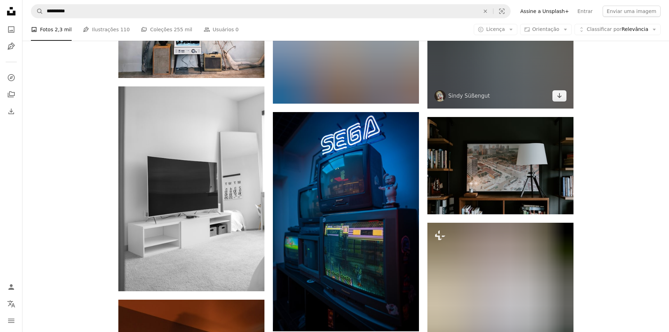
scroll to position [9802, 0]
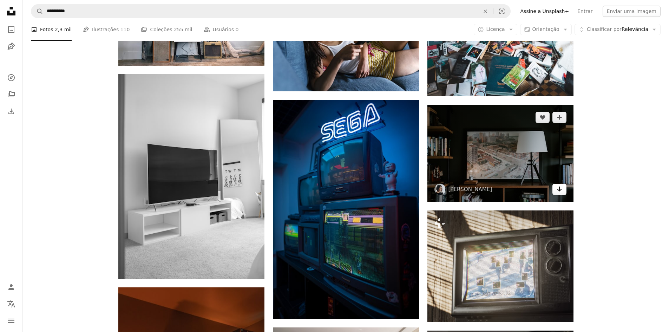
click at [564, 190] on link "Arrow pointing down" at bounding box center [560, 189] width 14 height 11
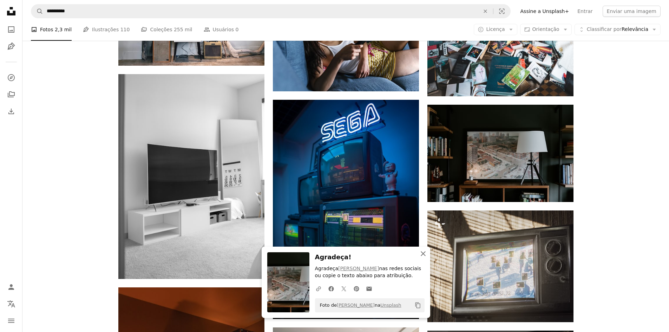
click at [423, 254] on icon "button" at bounding box center [423, 253] width 5 height 5
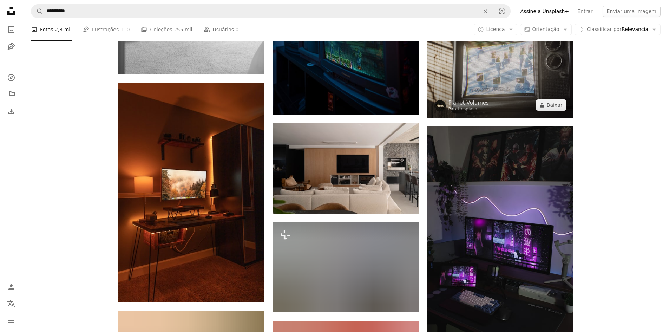
scroll to position [10013, 0]
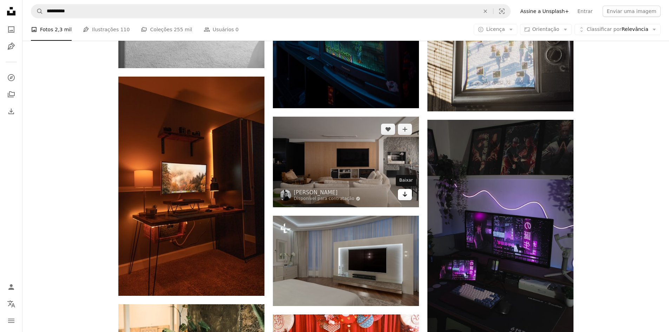
click at [405, 198] on icon "Arrow pointing down" at bounding box center [405, 194] width 6 height 8
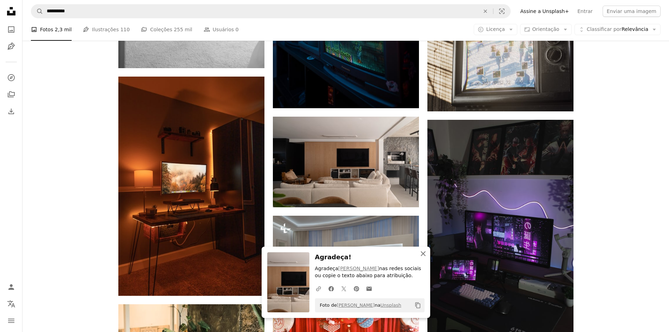
click at [427, 254] on icon "An X shape" at bounding box center [423, 253] width 8 height 8
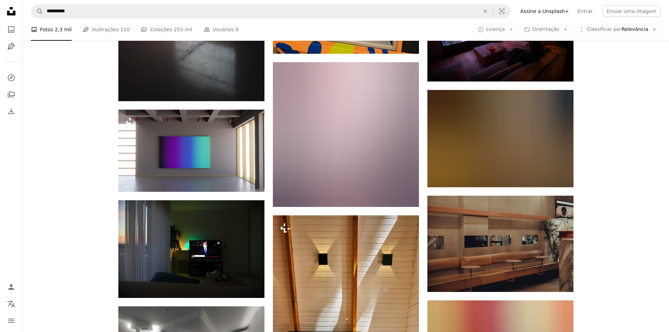
scroll to position [10821, 0]
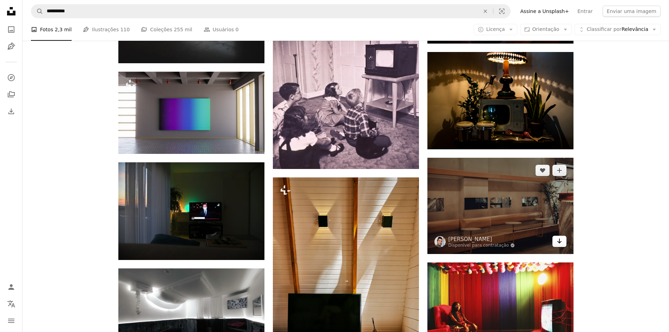
click at [559, 240] on icon "Baixar" at bounding box center [559, 241] width 5 height 5
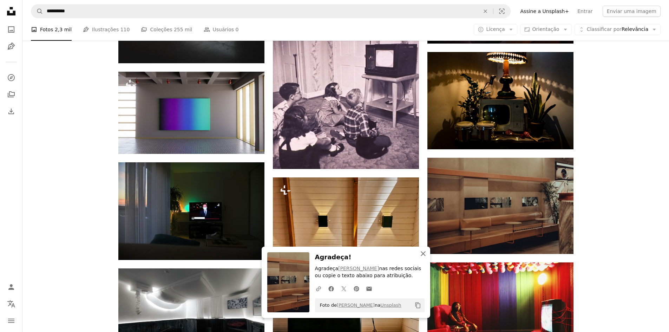
click at [426, 253] on icon "An X shape" at bounding box center [423, 253] width 8 height 8
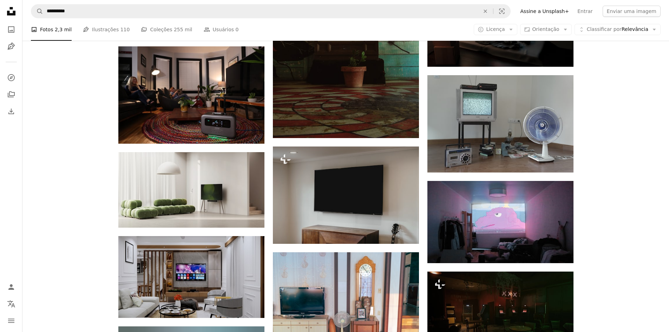
scroll to position [11629, 0]
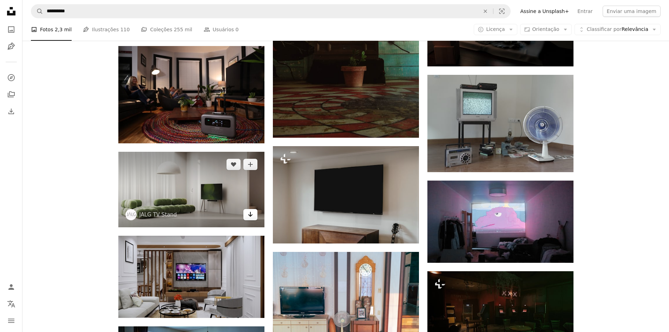
click at [248, 215] on icon "Arrow pointing down" at bounding box center [251, 214] width 6 height 8
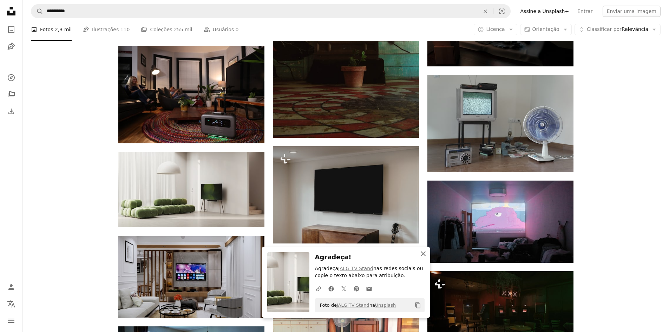
drag, startPoint x: 425, startPoint y: 252, endPoint x: 429, endPoint y: 252, distance: 3.9
click at [425, 252] on icon "button" at bounding box center [423, 253] width 5 height 5
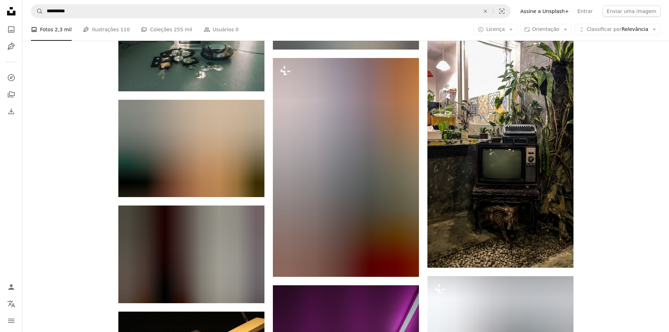
scroll to position [15283, 0]
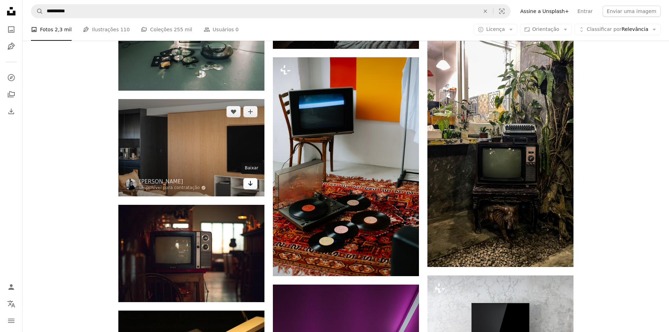
click at [253, 182] on icon "Arrow pointing down" at bounding box center [251, 183] width 6 height 8
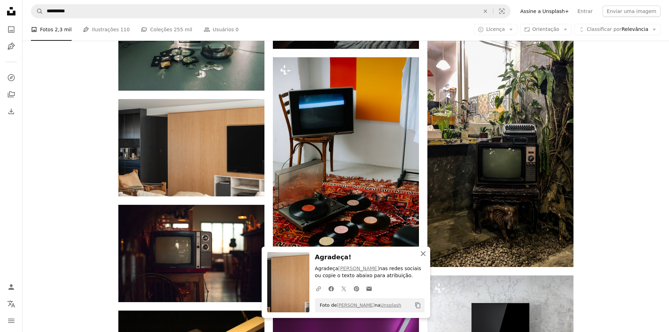
click at [424, 255] on icon "button" at bounding box center [423, 253] width 5 height 5
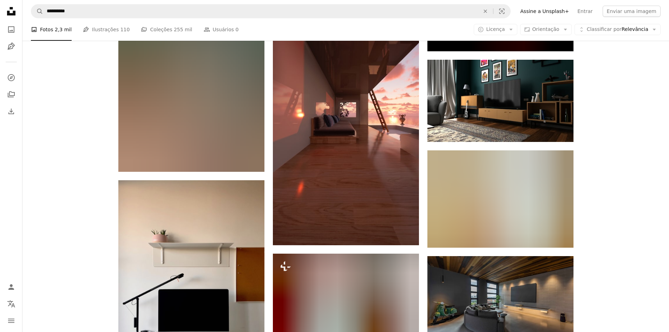
scroll to position [16864, 0]
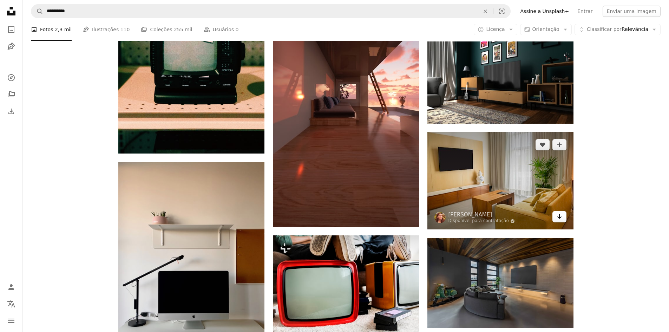
click at [561, 217] on icon "Arrow pointing down" at bounding box center [560, 216] width 6 height 8
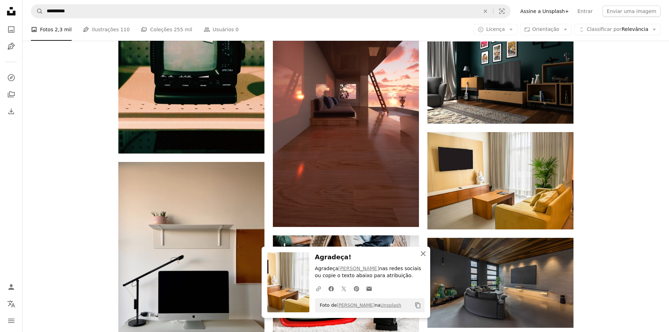
click at [420, 253] on icon "An X shape" at bounding box center [423, 253] width 8 height 8
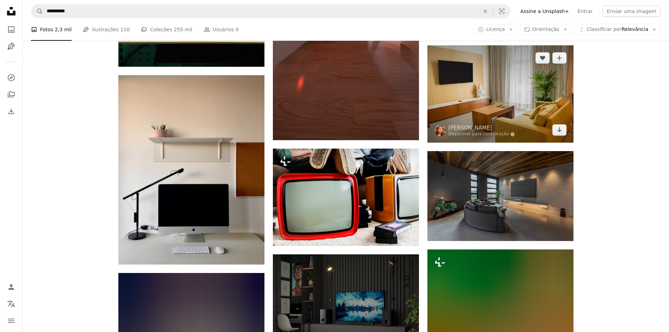
scroll to position [16969, 0]
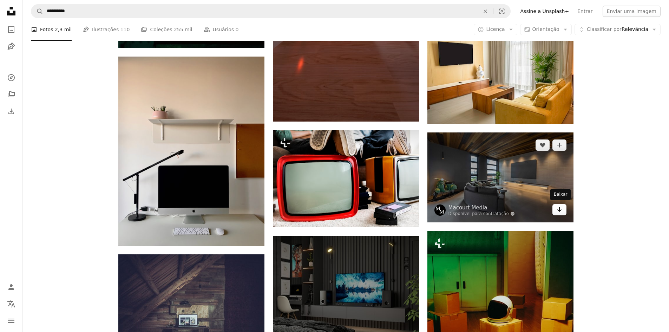
click at [561, 211] on icon "Arrow pointing down" at bounding box center [560, 209] width 6 height 8
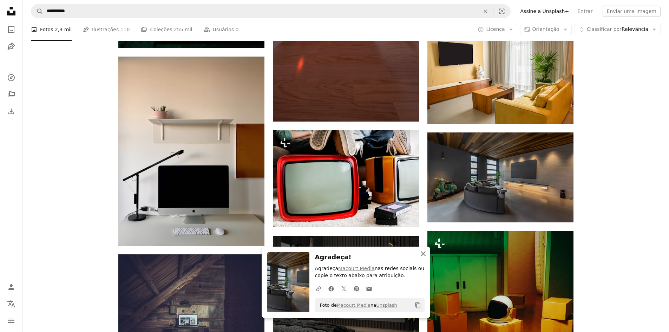
click at [421, 252] on icon "An X shape" at bounding box center [423, 253] width 8 height 8
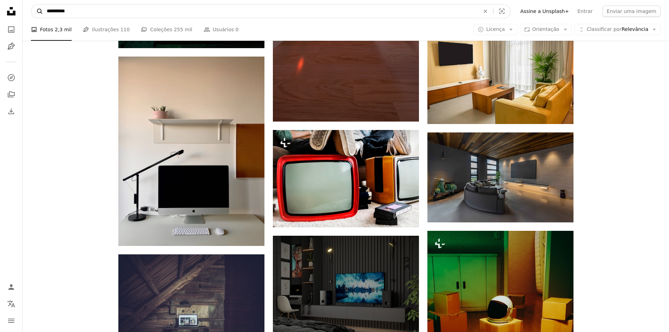
drag, startPoint x: 69, startPoint y: 9, endPoint x: 34, endPoint y: 11, distance: 34.8
click at [34, 11] on form "**********" at bounding box center [271, 11] width 480 height 14
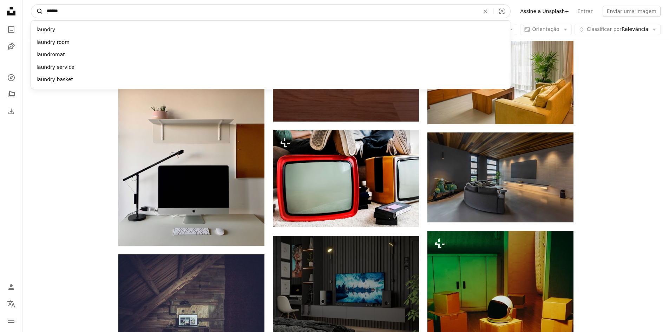
type input "*******"
click button "A magnifying glass" at bounding box center [37, 11] width 12 height 13
